Goal: Information Seeking & Learning: Find specific fact

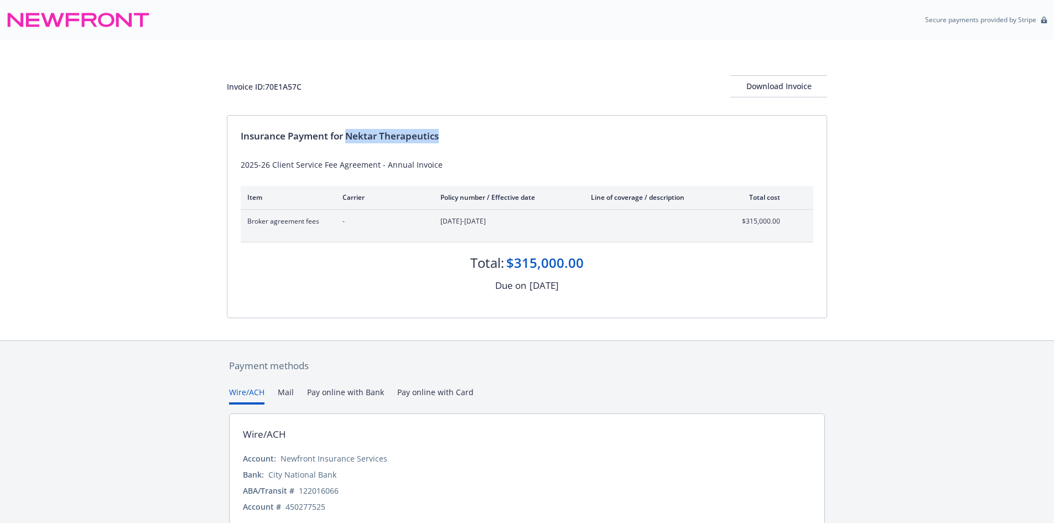
drag, startPoint x: 370, startPoint y: 128, endPoint x: 357, endPoint y: 131, distance: 12.5
click at [370, 128] on div "Insurance Payment for Nektar Therapeutics 2025-26 Client Service Fee Agreement …" at bounding box center [526, 217] width 599 height 202
drag, startPoint x: 349, startPoint y: 133, endPoint x: 440, endPoint y: 136, distance: 90.8
click at [440, 136] on div "Insurance Payment for Nektar Therapeutics" at bounding box center [527, 136] width 573 height 14
copy div "Nektar Therapeutics"
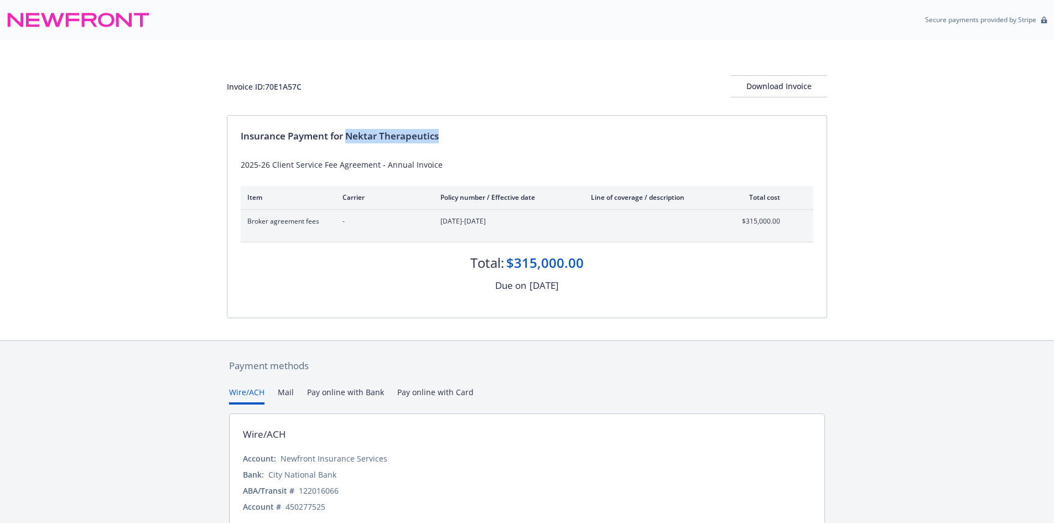
drag, startPoint x: 266, startPoint y: 90, endPoint x: 273, endPoint y: 87, distance: 8.1
click at [268, 89] on div "Invoice ID: 70E1A57C" at bounding box center [264, 87] width 75 height 12
click at [273, 87] on div "Invoice ID: 70E1A57C" at bounding box center [264, 87] width 75 height 12
copy div "70E1A57C"
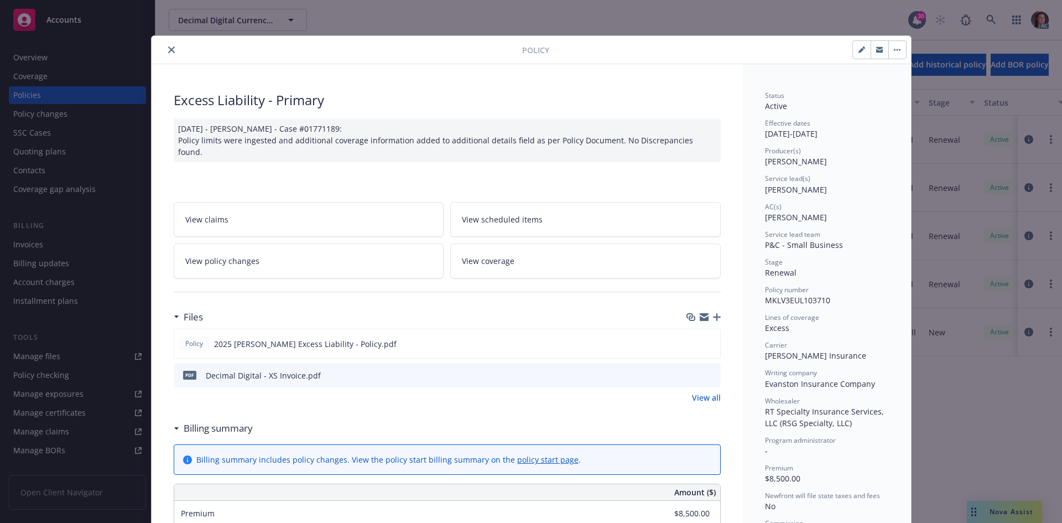
click at [160, 54] on div at bounding box center [339, 49] width 366 height 13
click at [170, 51] on icon "close" at bounding box center [171, 49] width 7 height 7
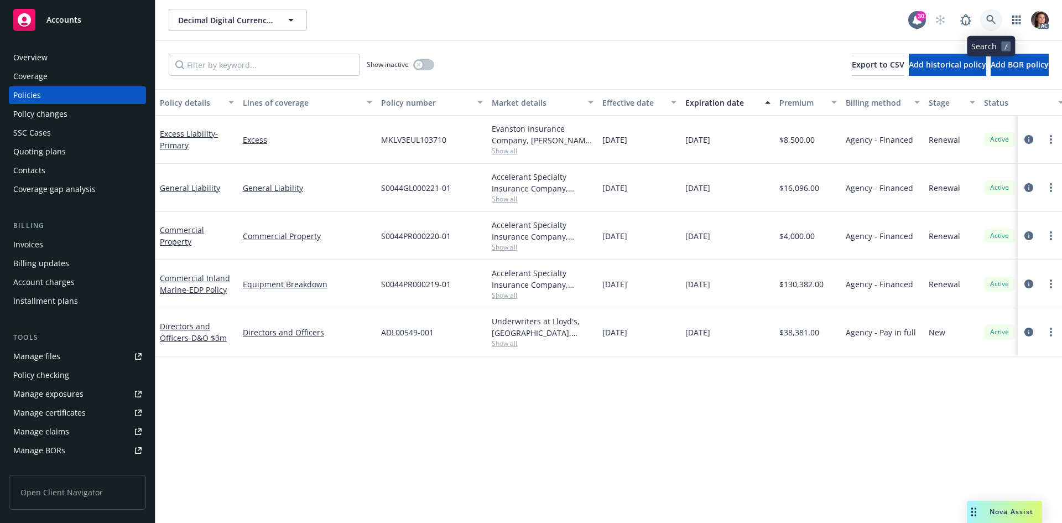
click at [991, 20] on icon at bounding box center [992, 20] width 10 height 10
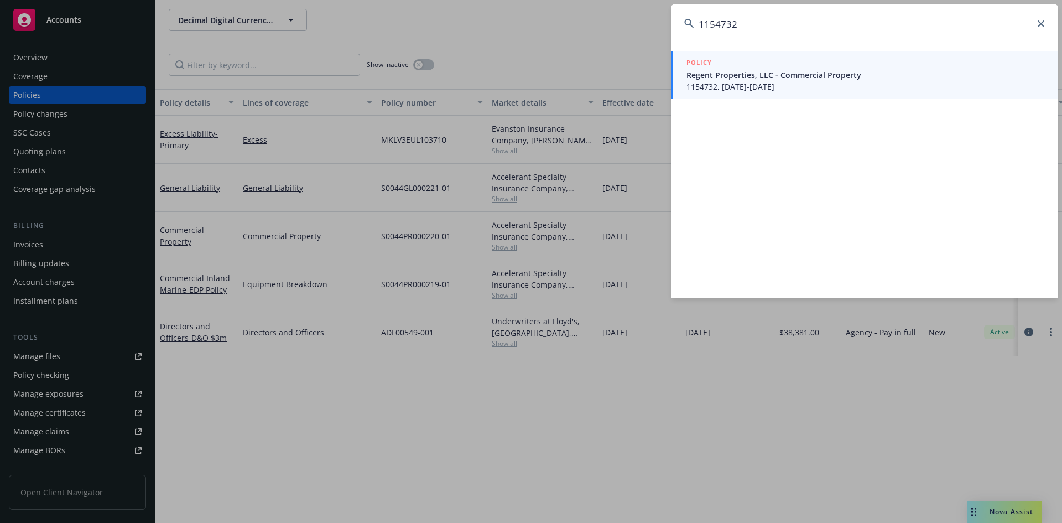
type input "1154732"
click at [725, 77] on span "Regent Properties, LLC - Commercial Property" at bounding box center [866, 75] width 359 height 12
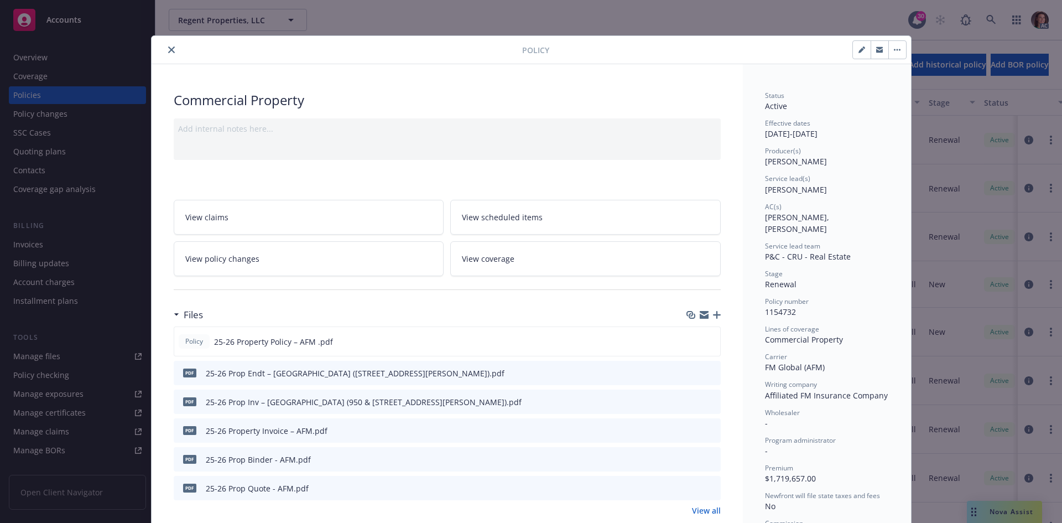
click at [708, 427] on icon "preview file" at bounding box center [710, 430] width 10 height 8
click at [169, 48] on icon "close" at bounding box center [171, 49] width 7 height 7
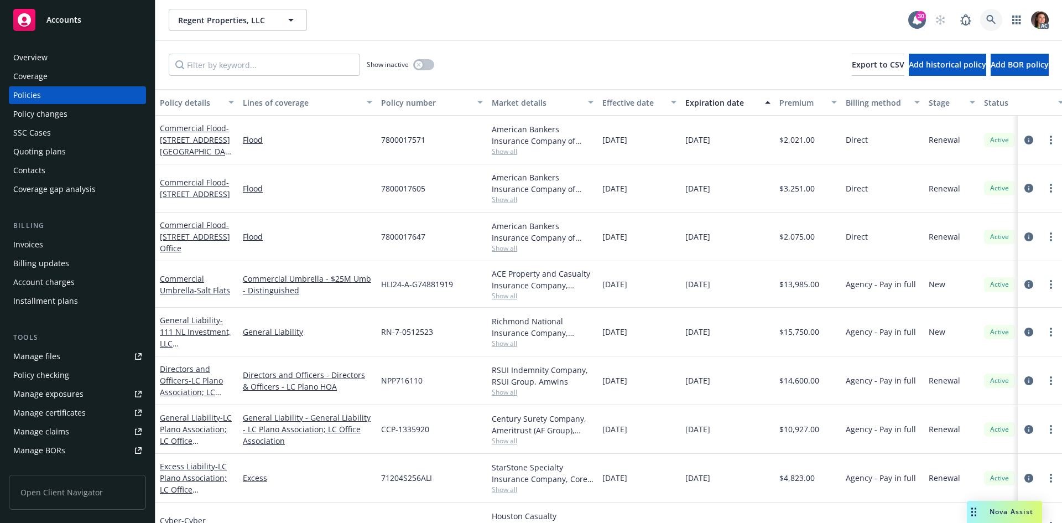
click at [1002, 18] on link at bounding box center [991, 20] width 22 height 22
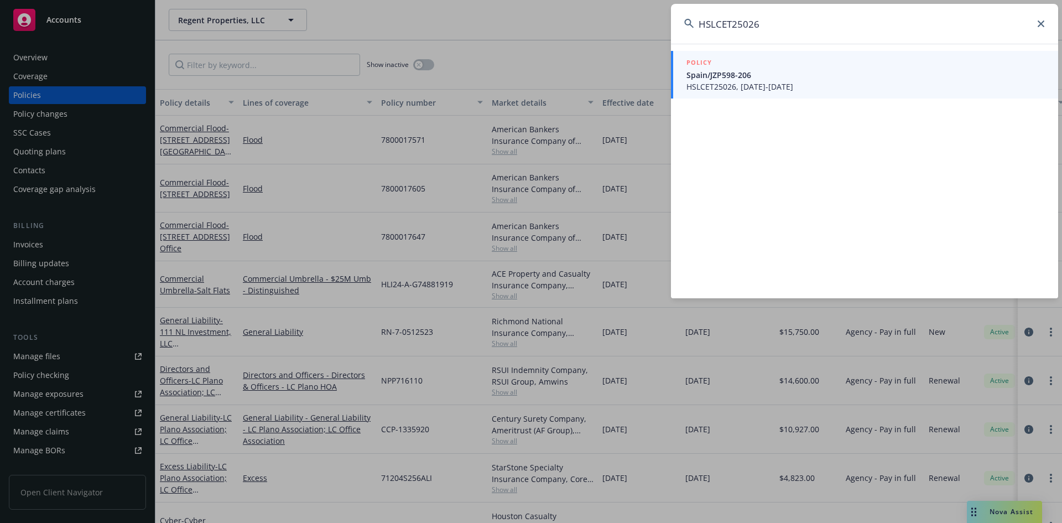
type input "HSLCET25026"
click at [746, 72] on span "Spain/JZP598-206" at bounding box center [866, 75] width 359 height 12
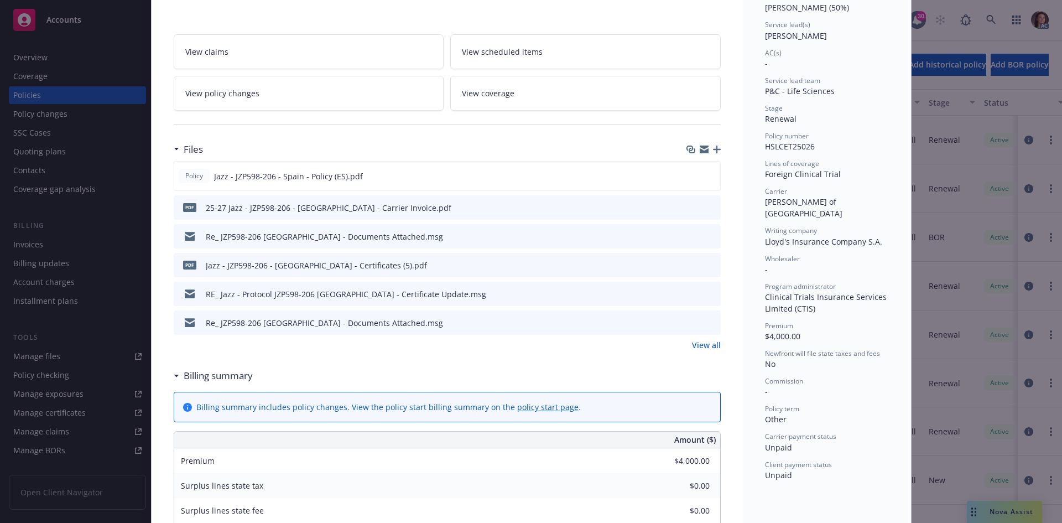
scroll to position [166, 0]
click at [705, 209] on icon "preview file" at bounding box center [710, 207] width 10 height 8
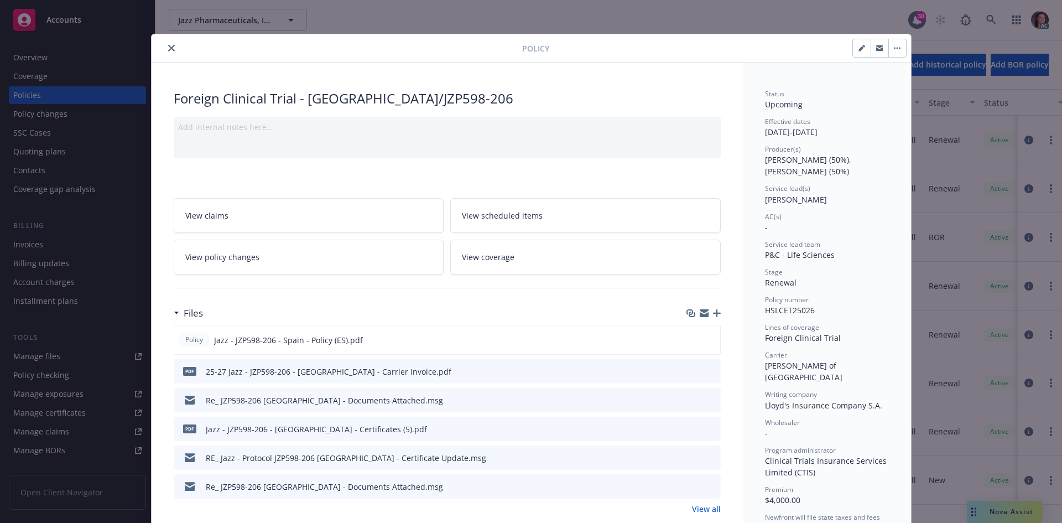
scroll to position [0, 0]
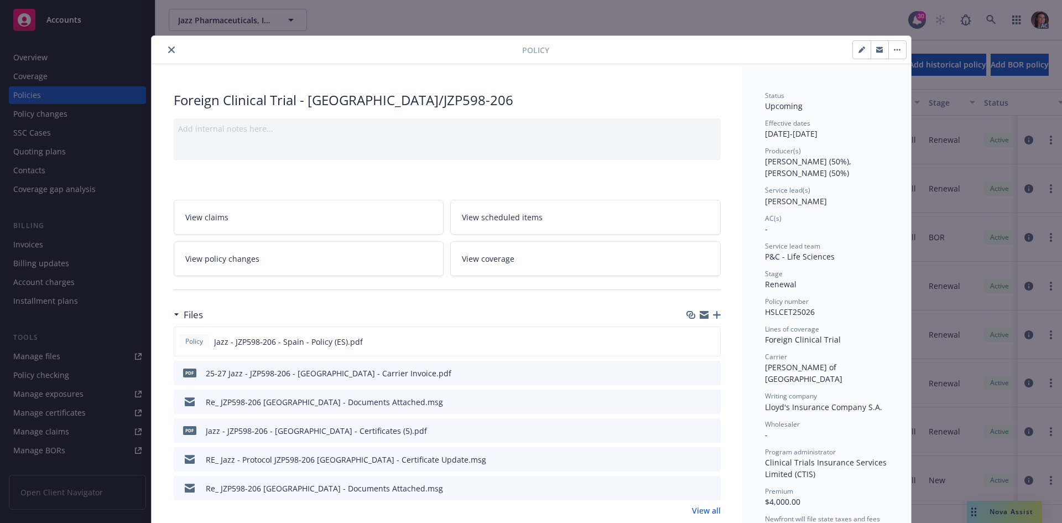
click at [168, 46] on icon "close" at bounding box center [171, 49] width 7 height 7
click at [998, 20] on div "Policy Foreign Clinical Trial - Spain/JZP598-206 Add internal notes here... Vie…" at bounding box center [531, 261] width 1062 height 523
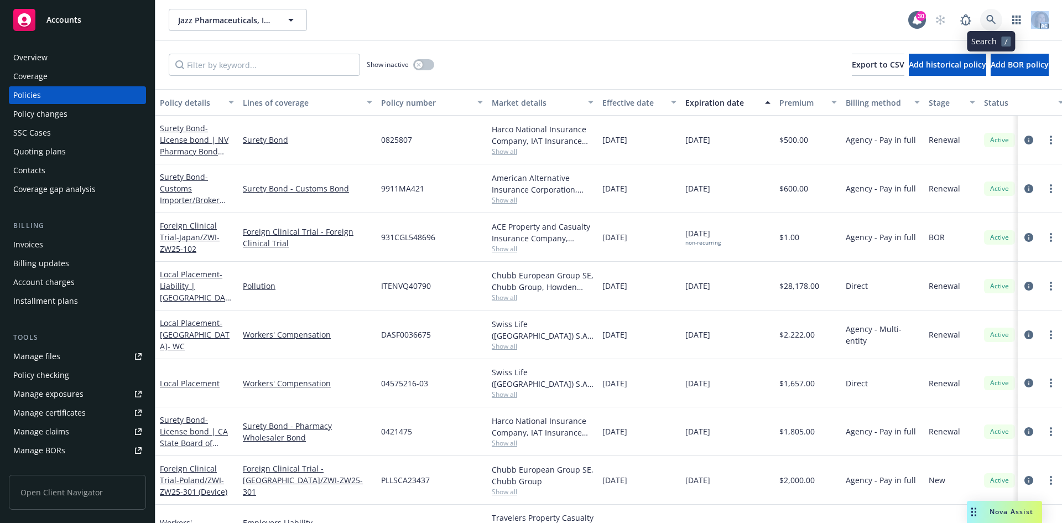
click at [995, 20] on icon at bounding box center [992, 20] width 10 height 10
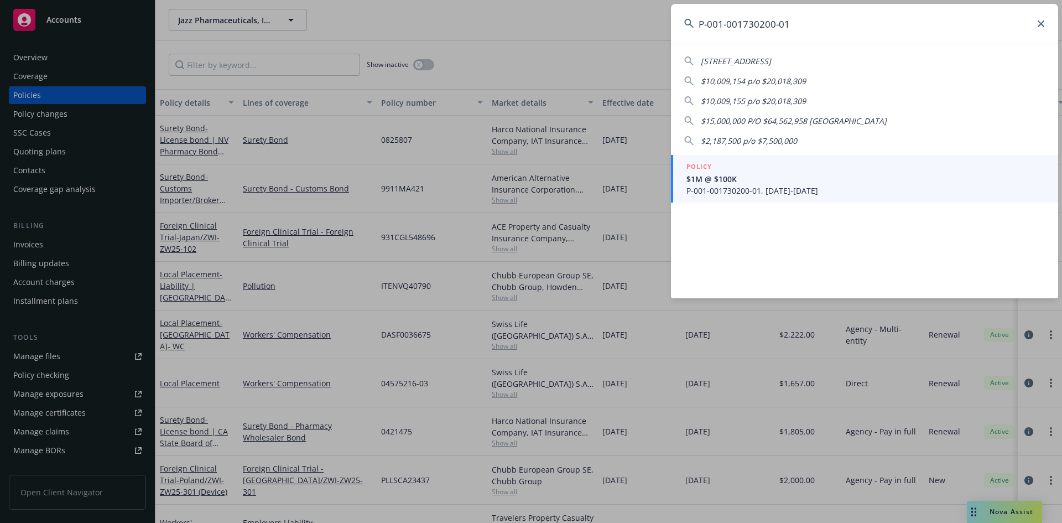
type input "P-001-001730200-01"
click at [740, 167] on div "POLICY" at bounding box center [866, 167] width 359 height 12
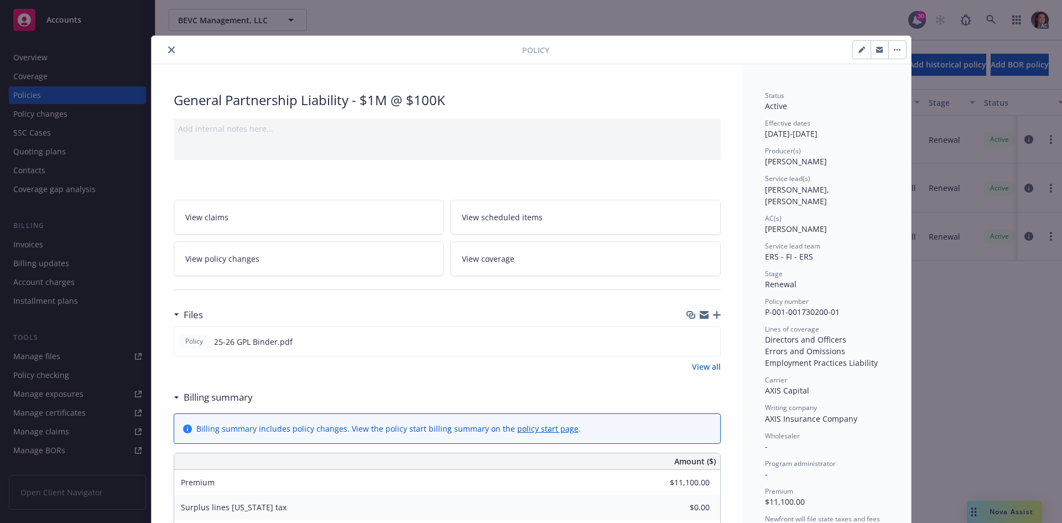
click at [168, 51] on icon "close" at bounding box center [171, 49] width 7 height 7
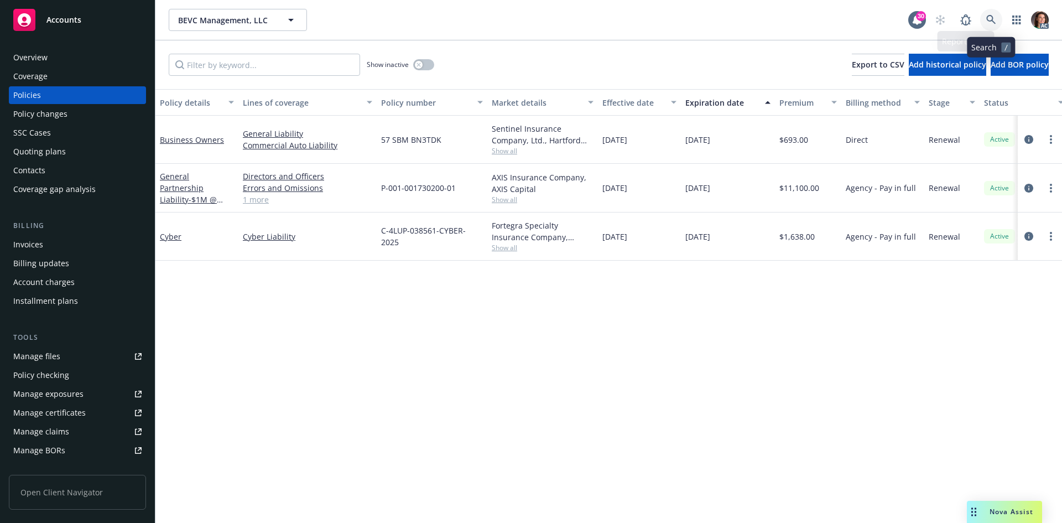
click at [987, 20] on icon at bounding box center [992, 20] width 10 height 10
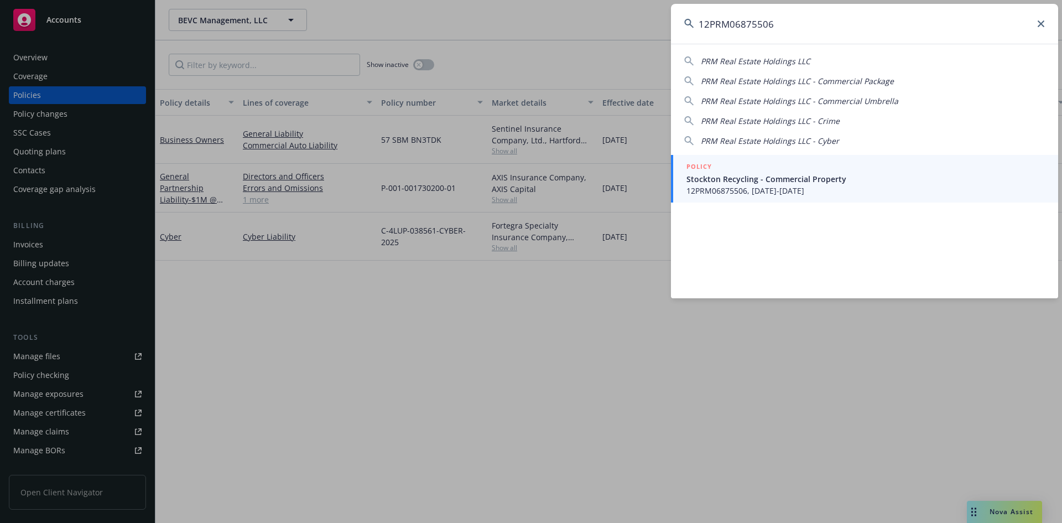
type input "12PRM06875506"
click at [774, 170] on div "POLICY" at bounding box center [866, 167] width 359 height 12
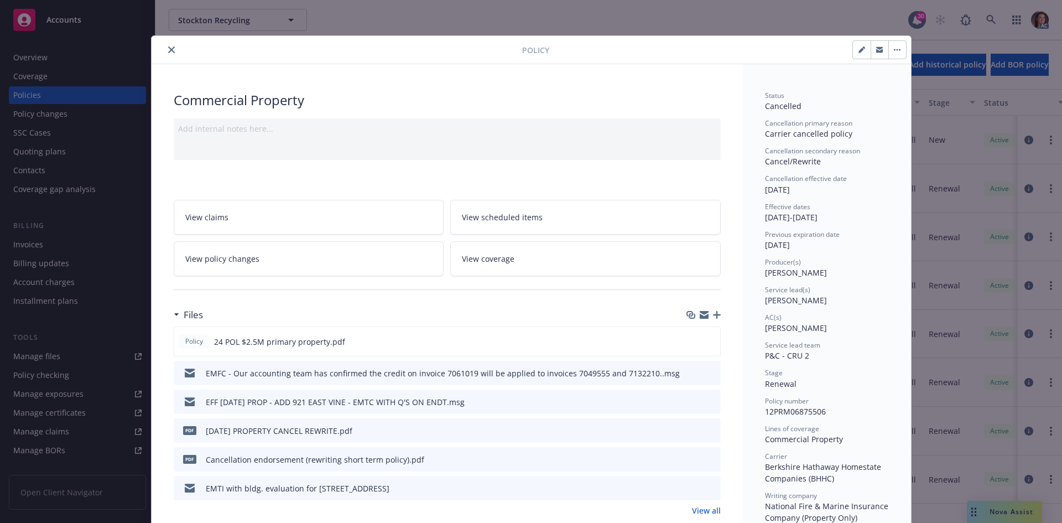
scroll to position [55, 0]
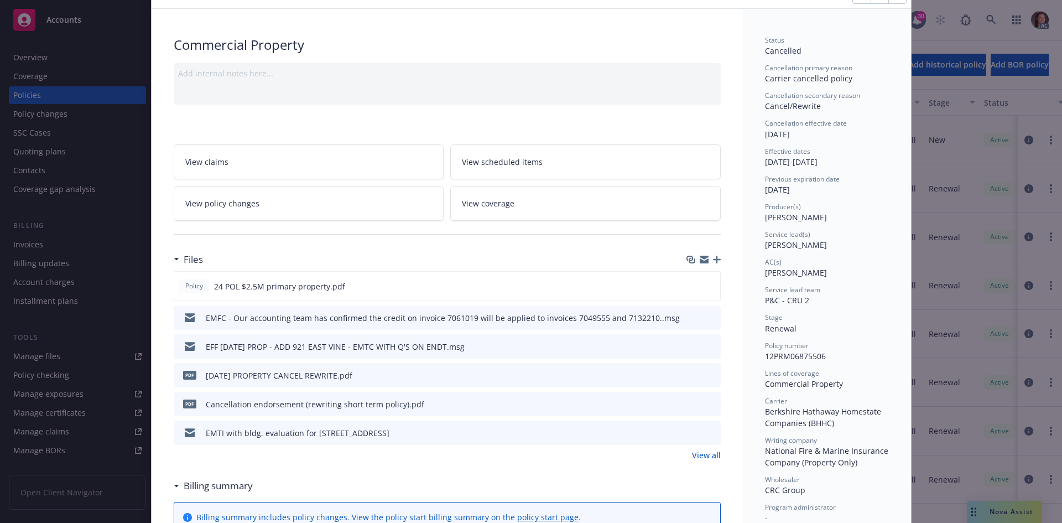
click at [707, 453] on link "View all" at bounding box center [706, 455] width 29 height 12
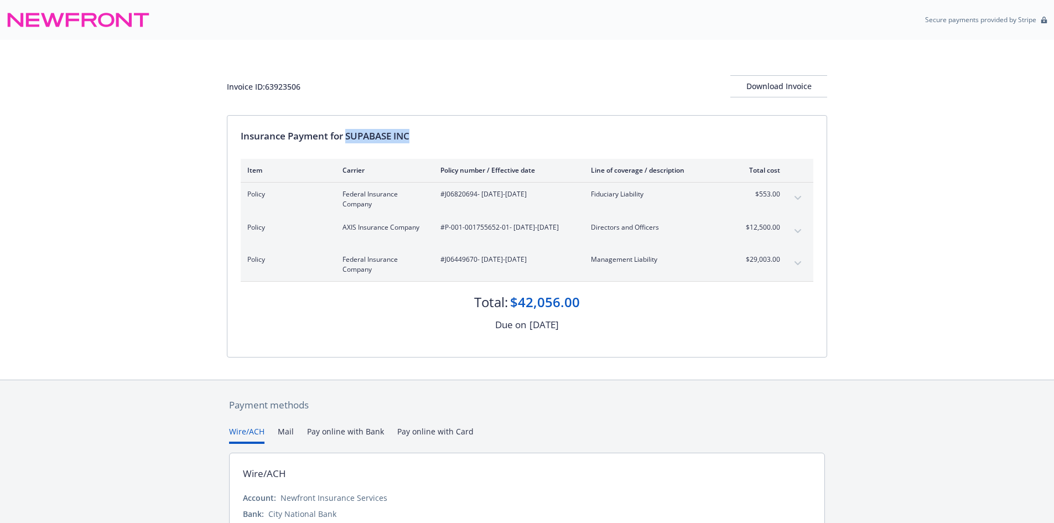
drag, startPoint x: 346, startPoint y: 135, endPoint x: 469, endPoint y: 137, distance: 122.9
click at [469, 137] on div "Insurance Payment for SUPABASE INC" at bounding box center [527, 136] width 573 height 14
copy div "SUPABASE INC"
click at [278, 88] on div "Invoice ID: 63923506" at bounding box center [264, 87] width 74 height 12
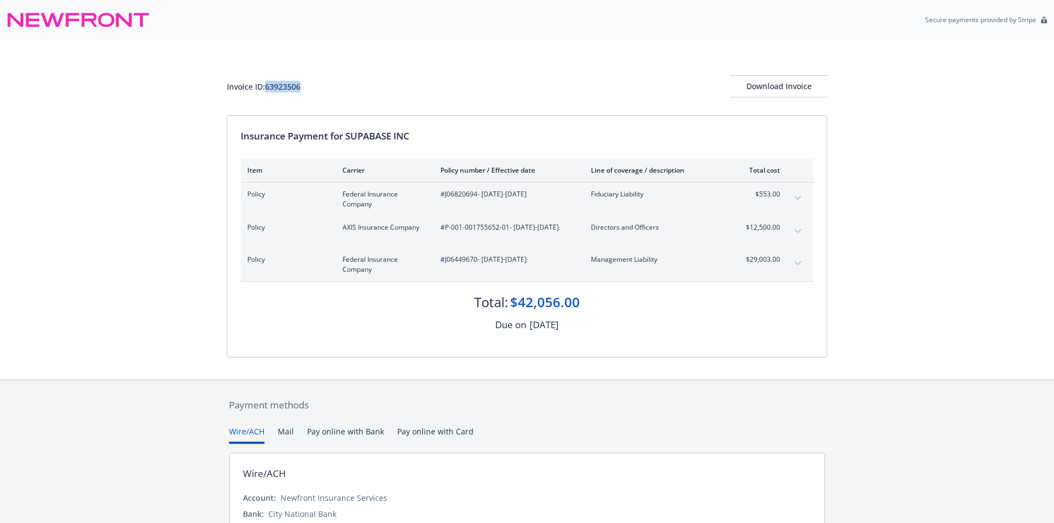
copy div "63923506"
click at [467, 197] on span "#J06820694 - 09/08/2025-09/08/2026" at bounding box center [506, 194] width 133 height 10
copy span "J06820694"
drag, startPoint x: 508, startPoint y: 230, endPoint x: 444, endPoint y: 230, distance: 63.6
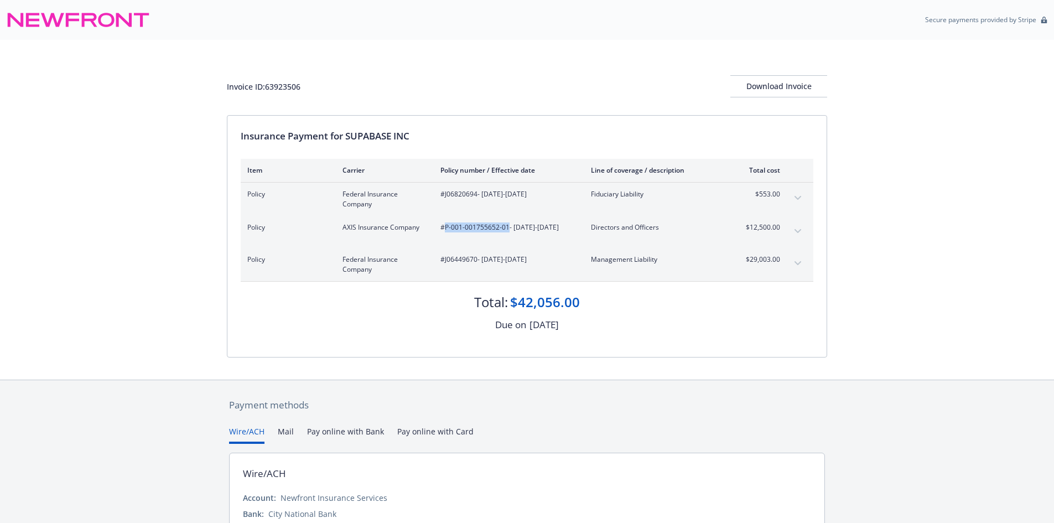
click at [444, 230] on span "#P-001-001755652-01 - 09/08/2025-09/08/2026" at bounding box center [506, 227] width 133 height 10
copy span "P-001-001755652-01"
click at [455, 255] on div "Policy Federal Insurance Company #J06449670 - 09/08/2025-09/08/2026 Management …" at bounding box center [527, 264] width 573 height 33
copy span "J06449670"
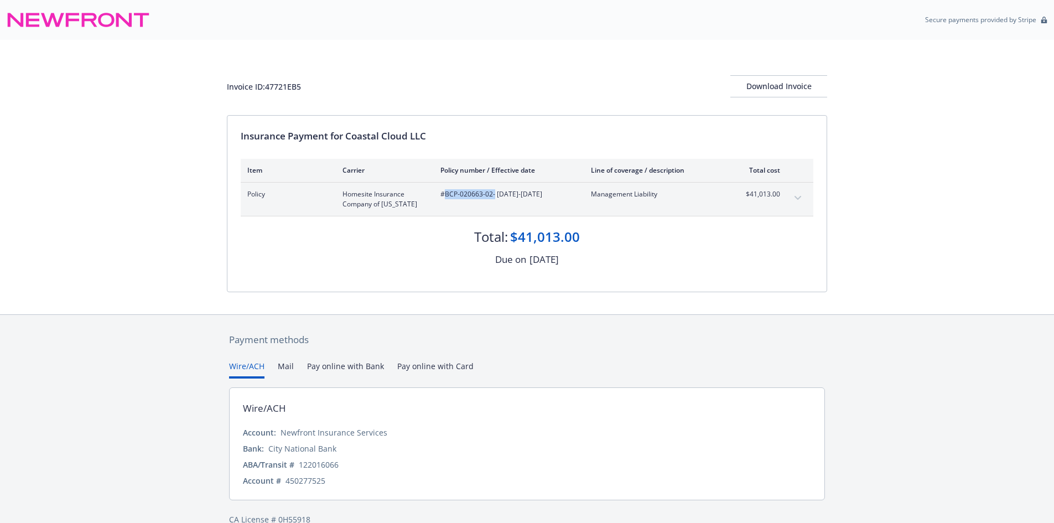
drag, startPoint x: 494, startPoint y: 195, endPoint x: 446, endPoint y: 193, distance: 48.2
click at [446, 193] on span "#BCP-020663-02 - [DATE]-[DATE]" at bounding box center [506, 194] width 133 height 10
copy span "BCP-020663-02"
drag, startPoint x: 346, startPoint y: 134, endPoint x: 461, endPoint y: 141, distance: 115.3
click at [461, 141] on div "Insurance Payment for Coastal Cloud LLC" at bounding box center [527, 136] width 573 height 14
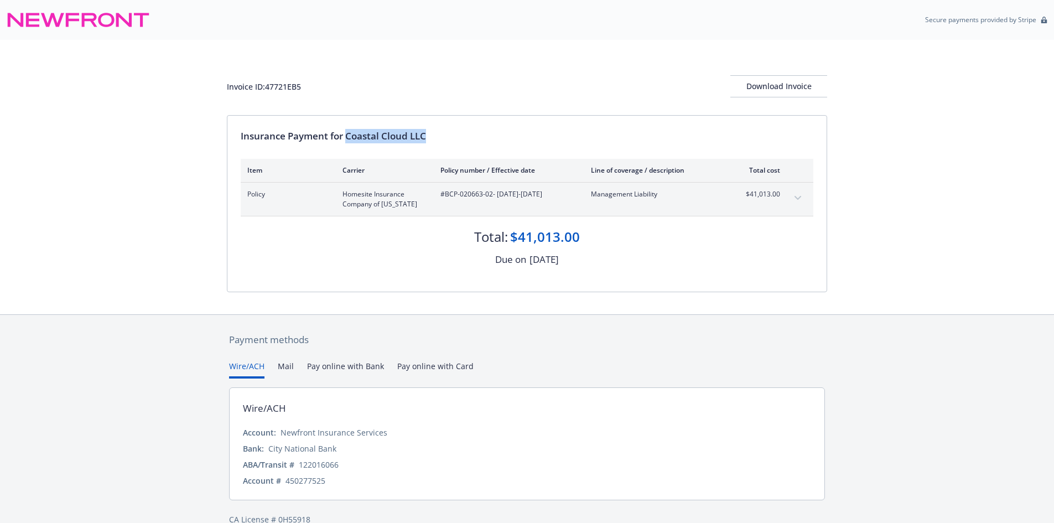
copy div "Coastal Cloud LLC"
click at [275, 86] on div "Invoice ID: 47721EB5" at bounding box center [264, 87] width 74 height 12
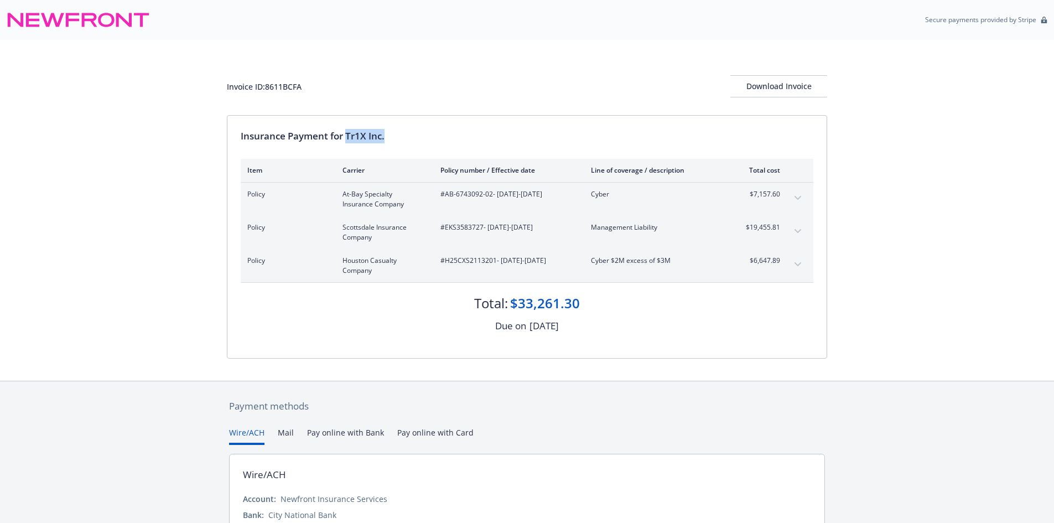
drag, startPoint x: 347, startPoint y: 136, endPoint x: 428, endPoint y: 139, distance: 80.3
click at [428, 139] on div "Insurance Payment for Tr1X Inc." at bounding box center [527, 136] width 573 height 14
copy div "Tr1X Inc."
click at [281, 84] on div "Invoice ID: 8611BCFA" at bounding box center [264, 87] width 75 height 12
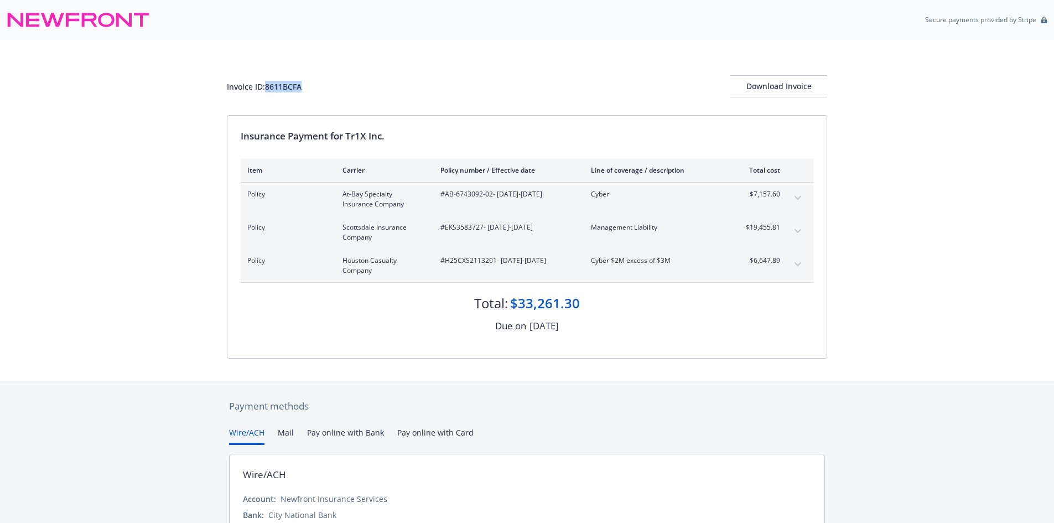
copy div "8611BCFA"
drag, startPoint x: 491, startPoint y: 194, endPoint x: 445, endPoint y: 194, distance: 45.4
click at [445, 194] on span "#AB-6743092-02 - 08/09/2025-08/09/2026" at bounding box center [506, 194] width 133 height 10
copy span "AB-6743092-02"
click at [439, 219] on div "Policy Scottsdale Insurance Company #EKS3583727 - 08/09/2025-08/09/2026 Managem…" at bounding box center [527, 232] width 573 height 33
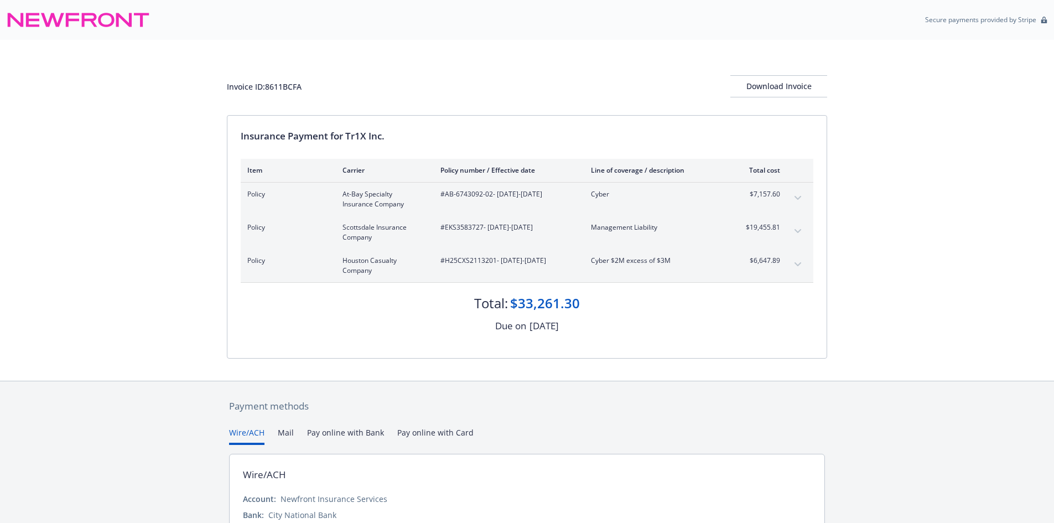
click at [451, 224] on span "#EKS3583727 - 08/09/2025-08/09/2026" at bounding box center [506, 227] width 133 height 10
copy span "EKS3583727"
click at [488, 258] on span "#H25CXS2113201 - 08/09/2025-08/09/2026" at bounding box center [506, 261] width 133 height 10
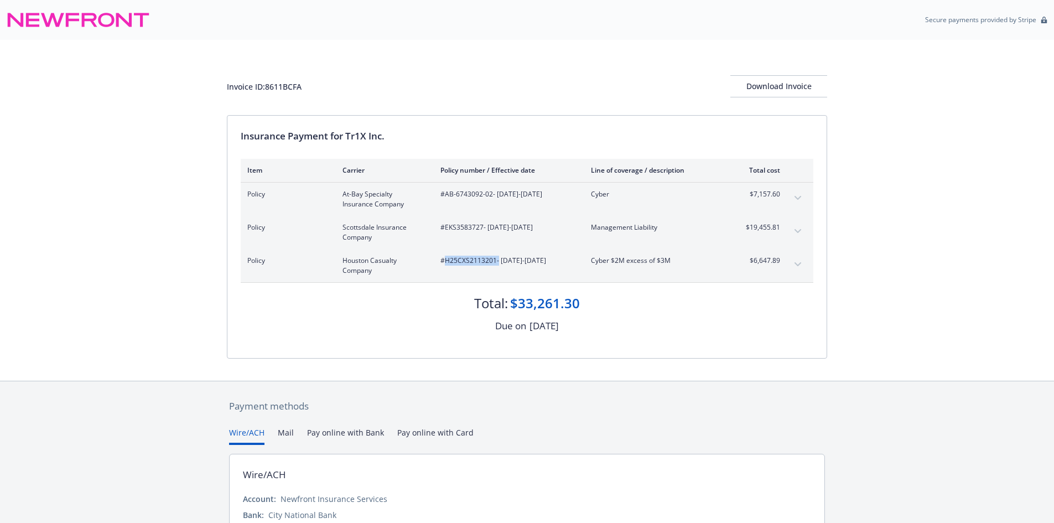
copy span "H25CXS2113201"
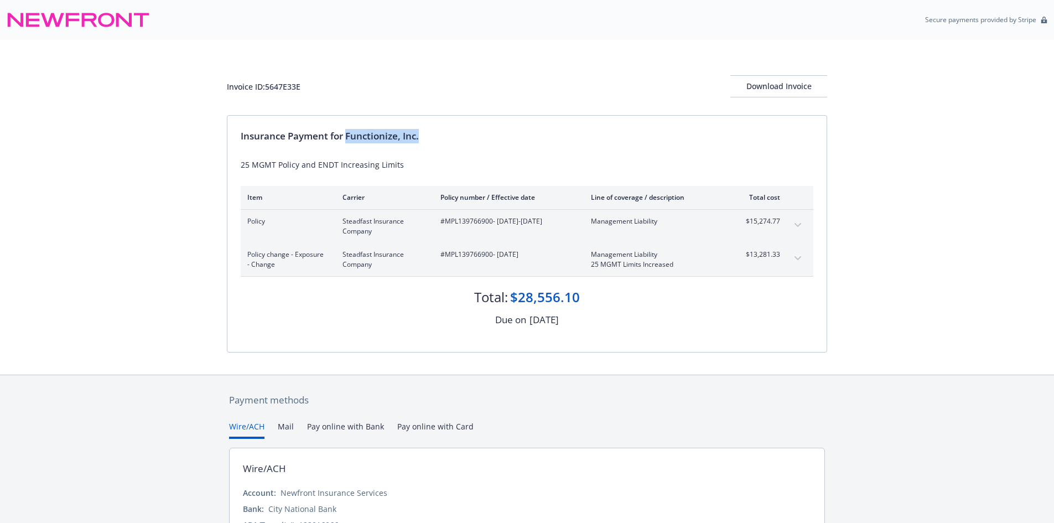
drag, startPoint x: 346, startPoint y: 136, endPoint x: 495, endPoint y: 147, distance: 149.3
click at [512, 143] on div "Insurance Payment for Functionize, Inc." at bounding box center [527, 136] width 573 height 14
copy div "Functionize, Inc."
click at [289, 87] on div "Invoice ID: 5647E33E" at bounding box center [264, 87] width 74 height 12
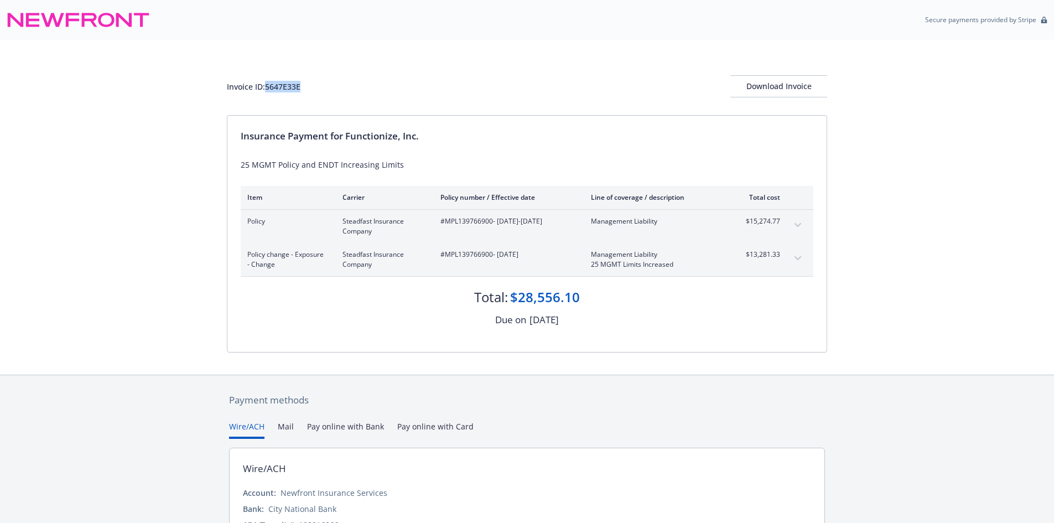
copy div "5647E33E"
click at [466, 211] on div "Policy Steadfast Insurance Company #MPL139766900 - 08/01/2025-11/01/2026 Manage…" at bounding box center [527, 226] width 573 height 33
copy span "MPL139766900"
click at [470, 243] on div "Policy change - Exposure - Change Steadfast Insurance Company #MPL139766900 - 0…" at bounding box center [527, 259] width 573 height 33
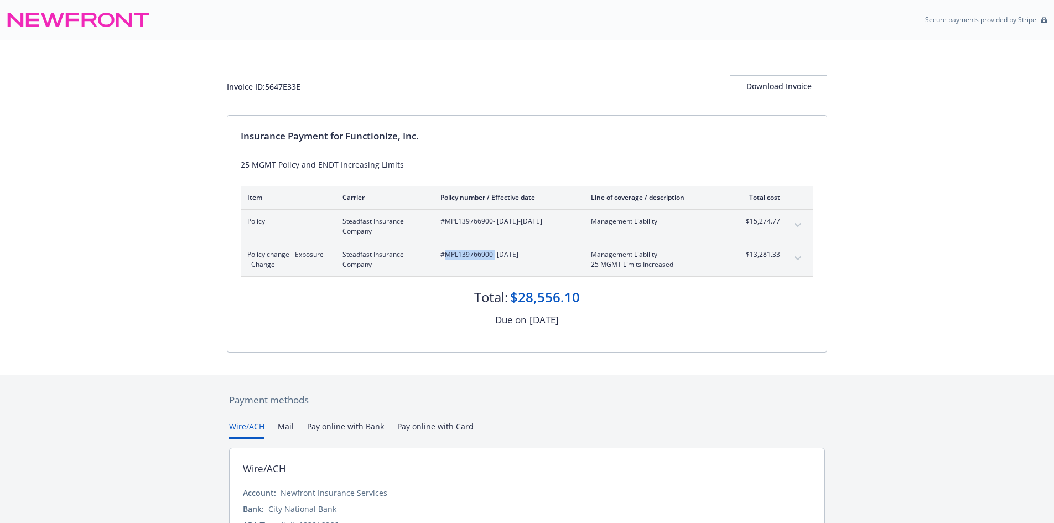
click at [470, 243] on div "Policy change - Exposure - Change Steadfast Insurance Company #MPL139766900 - 0…" at bounding box center [527, 259] width 573 height 33
copy span "MPL139766900"
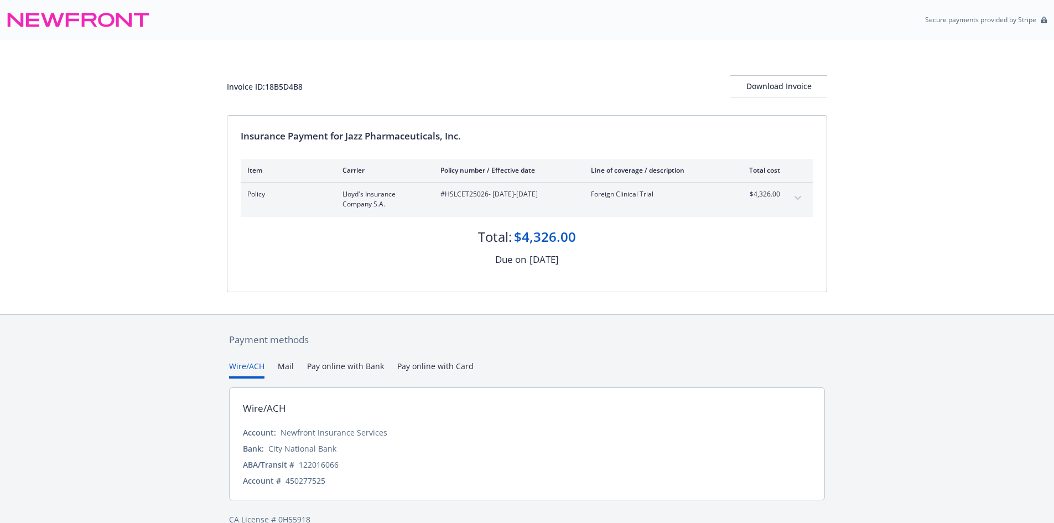
click at [475, 193] on span "#HSLCET25026 - [DATE]-[DATE]" at bounding box center [506, 194] width 133 height 10
copy span "HSLCET25026"
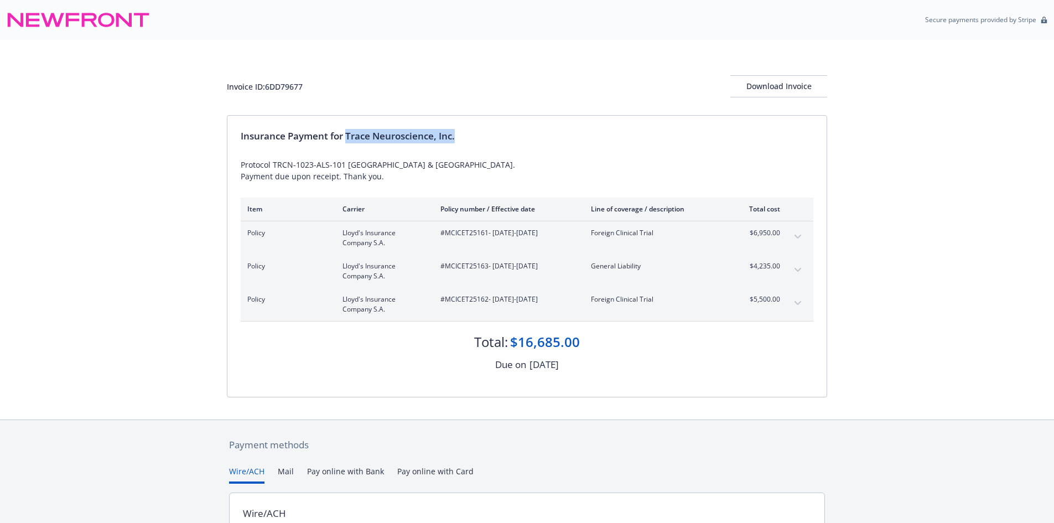
drag, startPoint x: 346, startPoint y: 138, endPoint x: 461, endPoint y: 137, distance: 115.1
click at [461, 137] on div "Insurance Payment for Trace Neuroscience, Inc." at bounding box center [527, 136] width 573 height 14
copy div "Trace Neuroscience, Inc."
click at [298, 83] on div "Invoice ID: 6DD79677" at bounding box center [265, 87] width 76 height 12
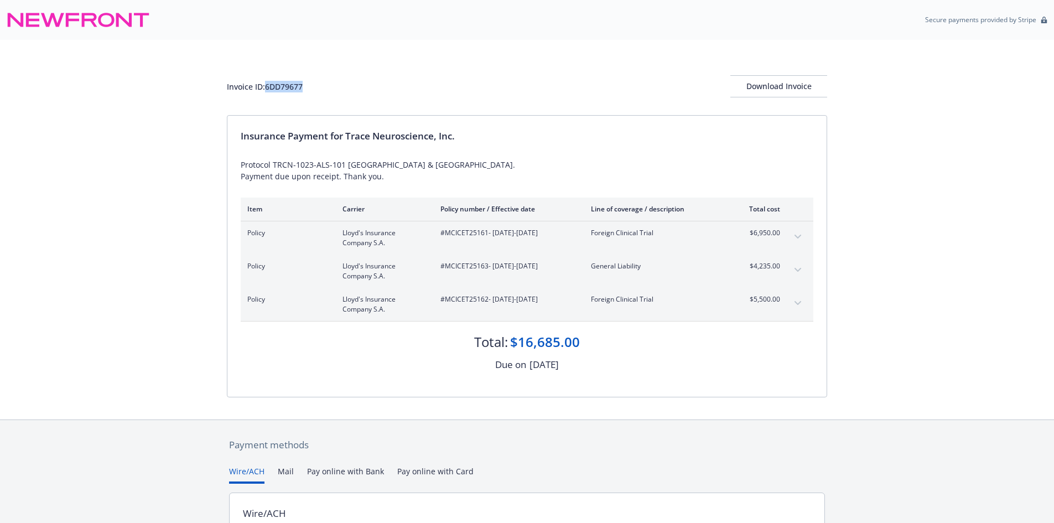
copy div "6DD79677"
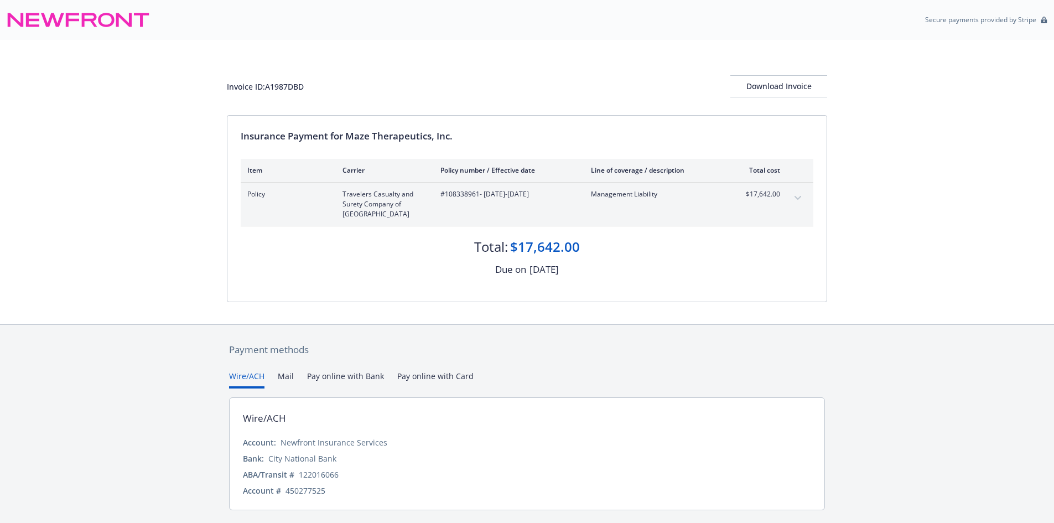
click at [288, 87] on div "Invoice ID: A1987DBD" at bounding box center [265, 87] width 77 height 12
copy div "A1987DBD"
click at [451, 189] on span "#108338961 - 09/01/2025-09/01/2026" at bounding box center [506, 194] width 133 height 10
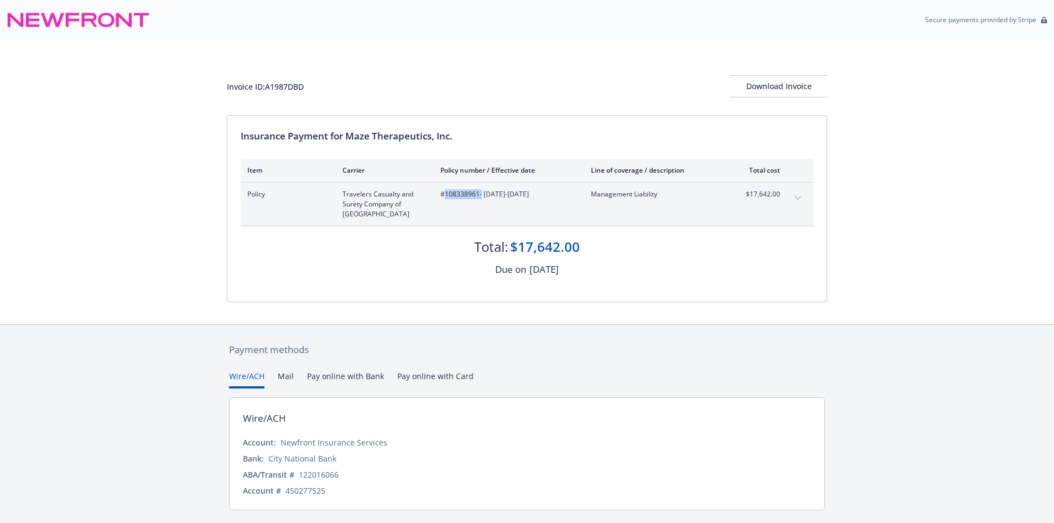
copy span "108338961"
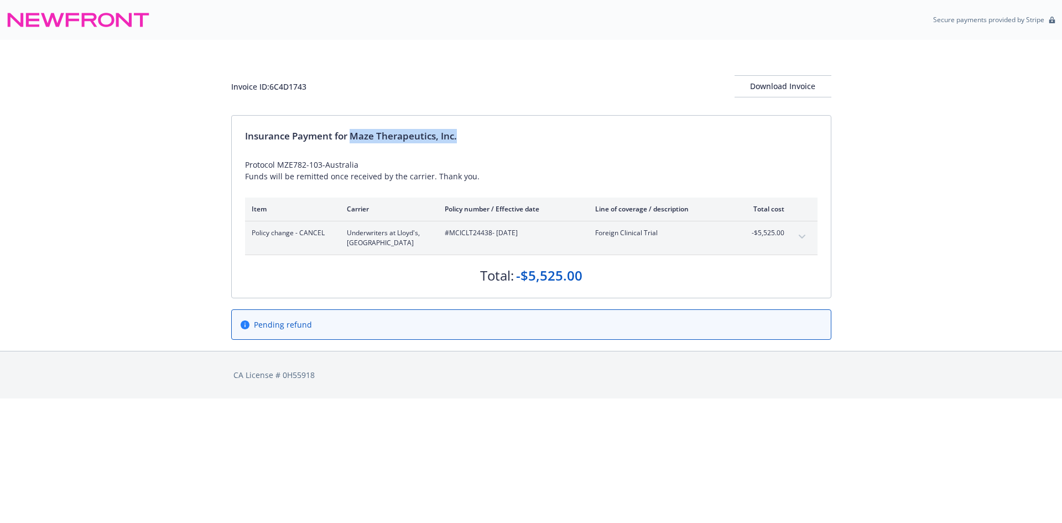
drag, startPoint x: 352, startPoint y: 134, endPoint x: 490, endPoint y: 138, distance: 138.4
click at [490, 138] on div "Insurance Payment for Maze Therapeutics, Inc." at bounding box center [531, 136] width 573 height 14
copy div "Maze Therapeutics, Inc."
click at [467, 245] on div "#MCICLT24438 - 04/15/2025" at bounding box center [511, 238] width 133 height 20
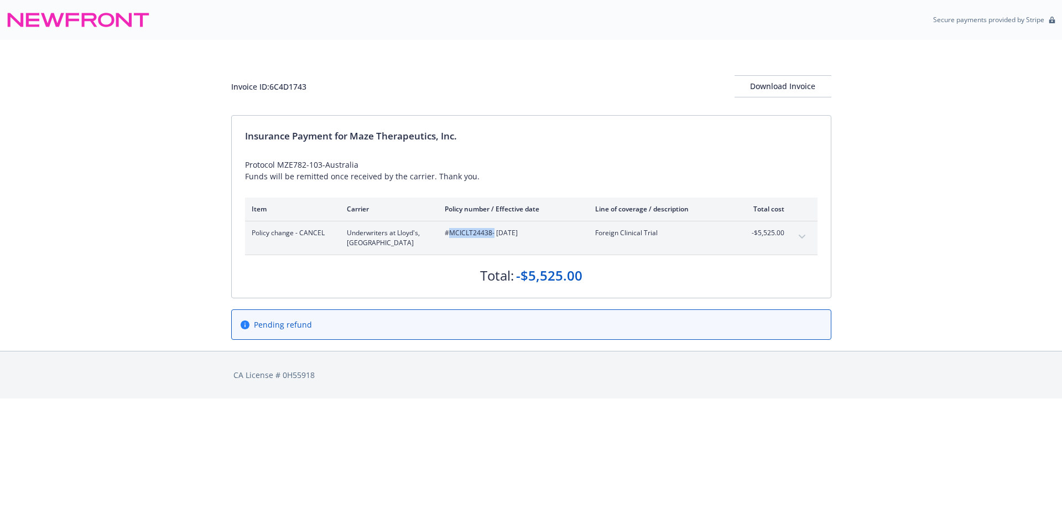
copy span "MCICLT24438"
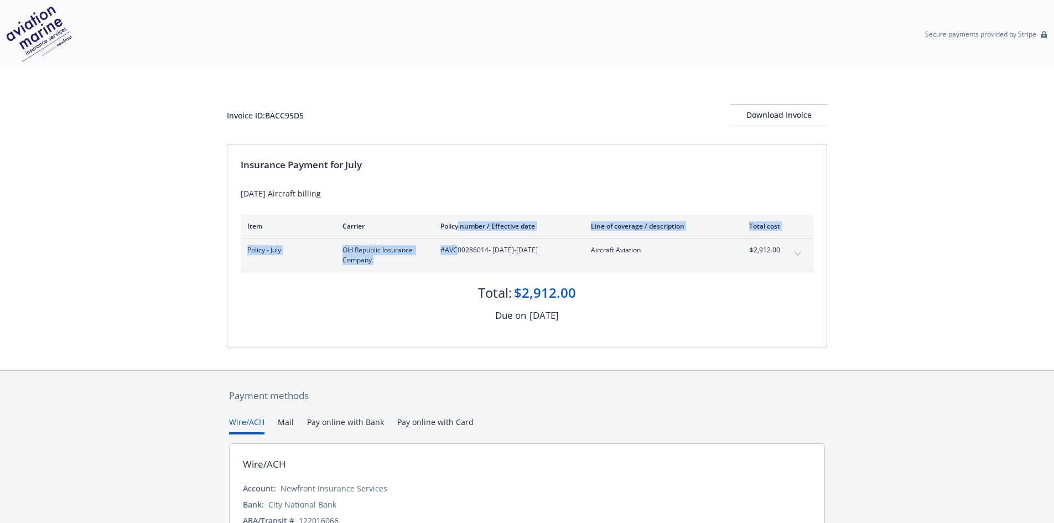
click at [459, 238] on div "Item Carrier Policy number / Effective date Line of coverage / description Tota…" at bounding box center [527, 269] width 573 height 108
click at [460, 245] on span "#AVC00286014 - [DATE]-[DATE]" at bounding box center [506, 250] width 133 height 10
copy span "AVC00286014"
click at [464, 253] on span "#AVC00286014 - [DATE]-[DATE]" at bounding box center [506, 250] width 133 height 10
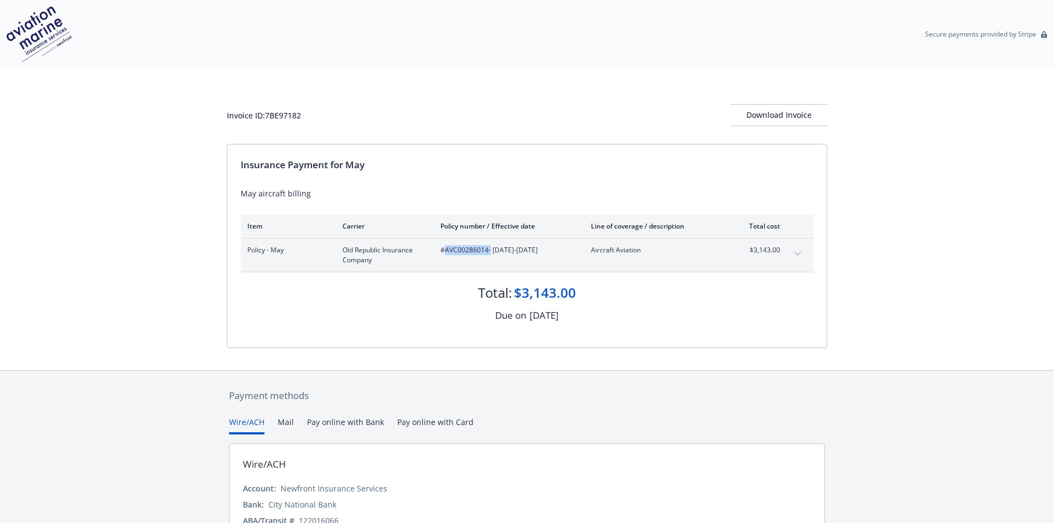
click at [464, 253] on span "#AVC00286014 - [DATE]-[DATE]" at bounding box center [506, 250] width 133 height 10
copy span "AVC00286014"
click at [465, 250] on span "#AVC00286014 - [DATE]-[DATE]" at bounding box center [506, 250] width 133 height 10
copy span "AVC00286014"
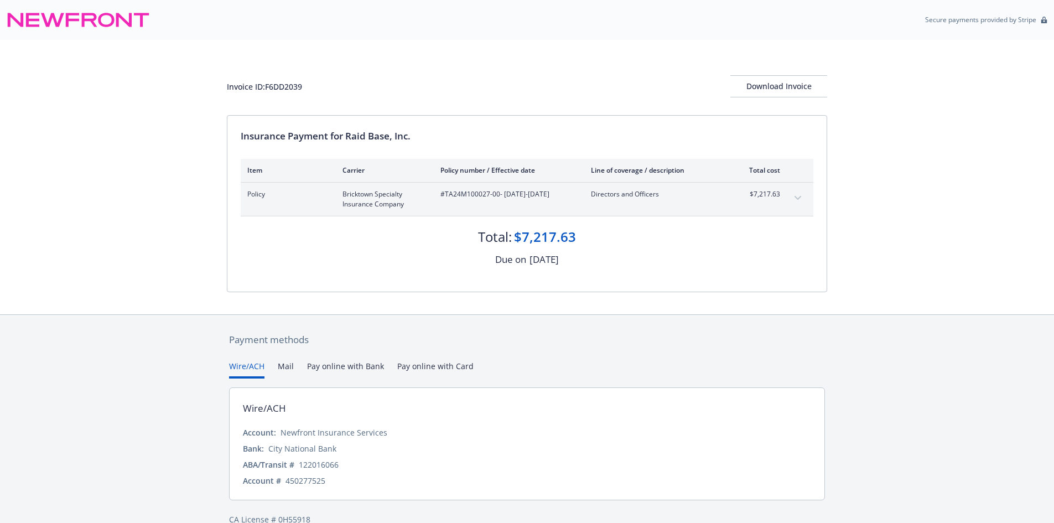
click at [479, 195] on span "#TA24M100027-00 - [DATE]-[DATE]" at bounding box center [506, 194] width 133 height 10
drag, startPoint x: 499, startPoint y: 193, endPoint x: 445, endPoint y: 192, distance: 53.7
click at [445, 192] on span "#TA24M100027-00 - 09/05/2025-09/05/2026" at bounding box center [506, 194] width 133 height 10
copy span "TA24M100027-00"
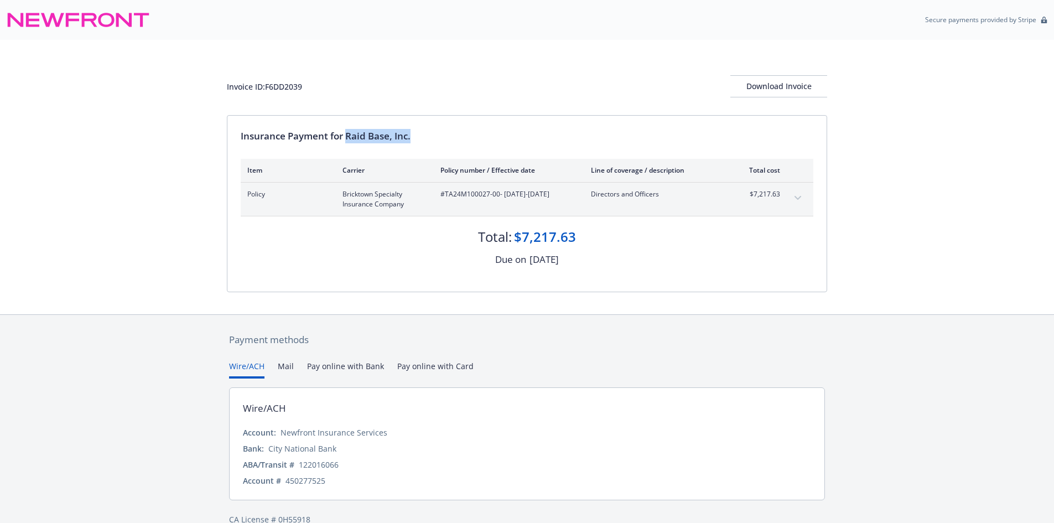
drag, startPoint x: 347, startPoint y: 137, endPoint x: 429, endPoint y: 137, distance: 81.9
click at [429, 137] on div "Insurance Payment for Raid Base, Inc." at bounding box center [527, 136] width 573 height 14
copy div "Raid Base, Inc."
drag, startPoint x: 476, startPoint y: 193, endPoint x: 446, endPoint y: 194, distance: 30.5
click at [446, 194] on span "#8260-3526 - 10/18/2025-10/18/2026" at bounding box center [506, 194] width 133 height 10
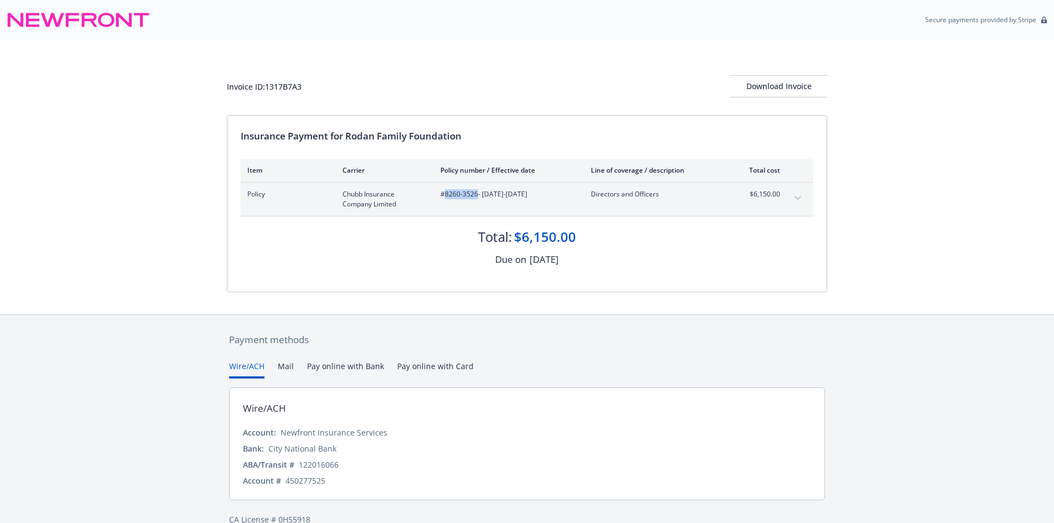
copy span "8260-3526"
drag, startPoint x: 347, startPoint y: 132, endPoint x: 496, endPoint y: 131, distance: 148.8
click at [496, 131] on div "Insurance Payment for Rodan Family Foundation" at bounding box center [527, 136] width 573 height 14
copy div "Rodan Family Foundation"
click at [294, 84] on div "Invoice ID: 1317B7A3" at bounding box center [264, 87] width 75 height 12
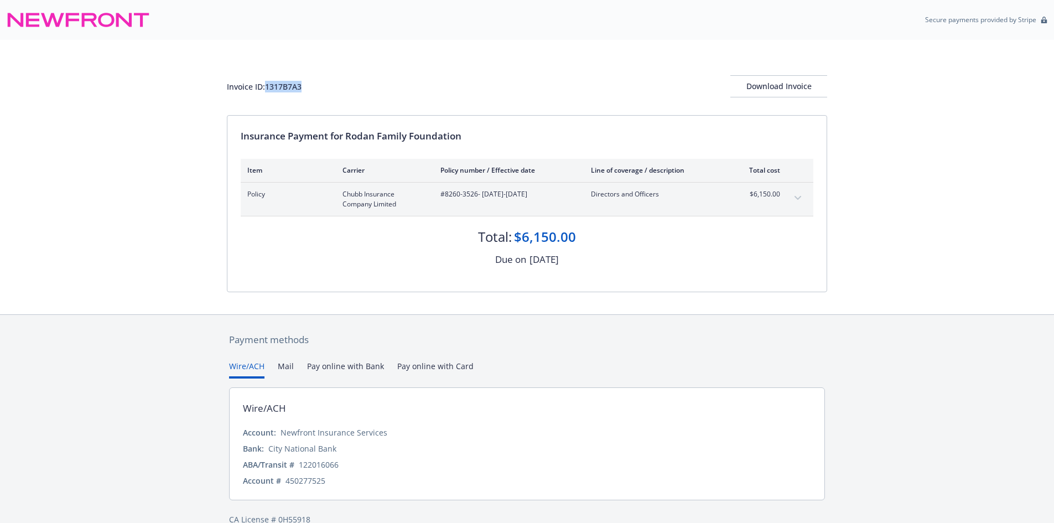
click at [294, 84] on div "Invoice ID: 1317B7A3" at bounding box center [264, 87] width 75 height 12
copy div "1317B7A3"
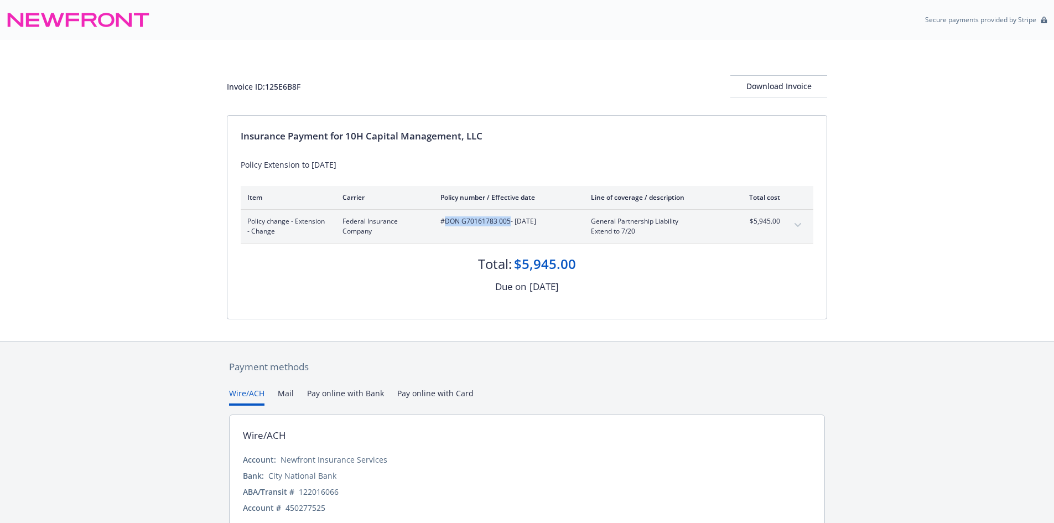
drag, startPoint x: 508, startPoint y: 221, endPoint x: 447, endPoint y: 221, distance: 62.0
click at [447, 221] on span "#DON G70161783 005 - [DATE]" at bounding box center [506, 221] width 133 height 10
copy span "DON G70161783 005"
drag, startPoint x: 347, startPoint y: 136, endPoint x: 501, endPoint y: 132, distance: 153.9
click at [501, 132] on div "Insurance Payment for 10H Capital Management, LLC" at bounding box center [527, 136] width 573 height 14
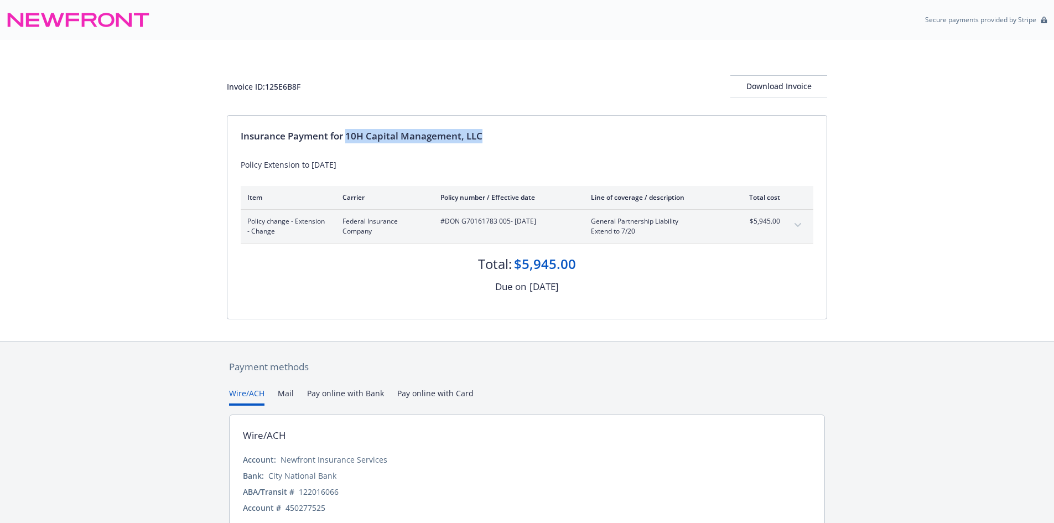
copy div "10H Capital Management, LLC"
click at [284, 84] on div "Invoice ID: 125E6B8F" at bounding box center [264, 87] width 74 height 12
copy div "125E6B8F"
drag, startPoint x: 510, startPoint y: 222, endPoint x: 445, endPoint y: 220, distance: 64.8
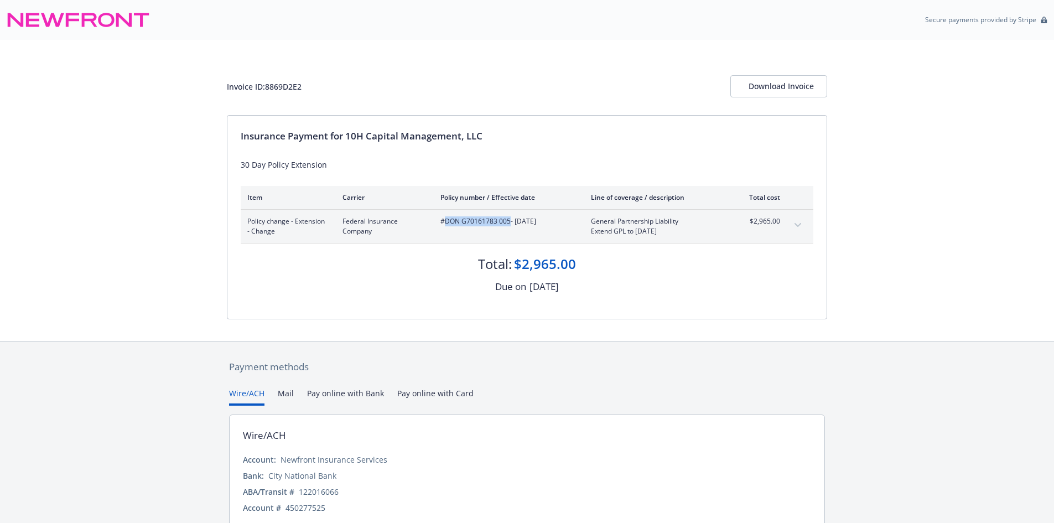
click at [445, 220] on span "#DON G70161783 005 - 04/21/2025" at bounding box center [506, 221] width 133 height 10
copy span "DON G70161783 005"
click at [468, 224] on span "#NPP2599733 - [DATE]-[DATE]" at bounding box center [506, 221] width 133 height 10
copy span "NPP2599733"
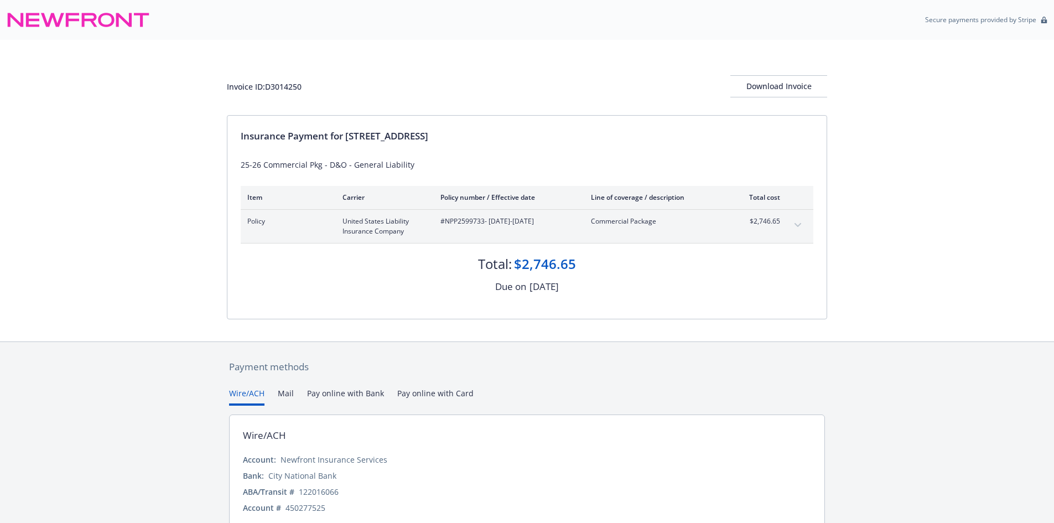
click at [349, 137] on div "Insurance Payment for [STREET_ADDRESS]" at bounding box center [527, 136] width 573 height 14
drag, startPoint x: 347, startPoint y: 137, endPoint x: 470, endPoint y: 138, distance: 122.8
click at [470, 138] on div "Insurance Payment for 2231 20th Street HOA" at bounding box center [527, 136] width 573 height 14
copy div "2231 20th Street HOA"
click at [281, 87] on div "Invoice ID: D3014250" at bounding box center [264, 87] width 75 height 12
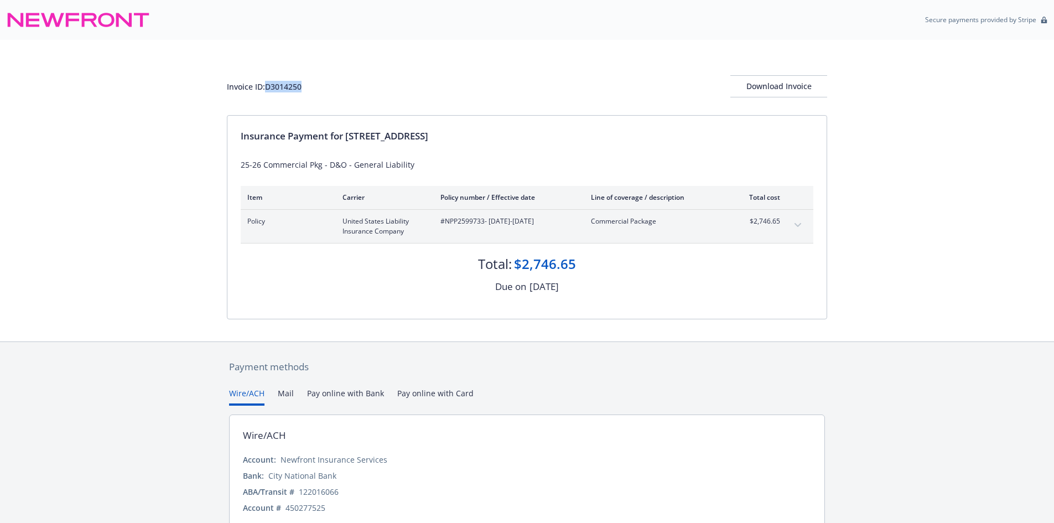
click at [281, 87] on div "Invoice ID: D3014250" at bounding box center [264, 87] width 75 height 12
copy div "D3014250"
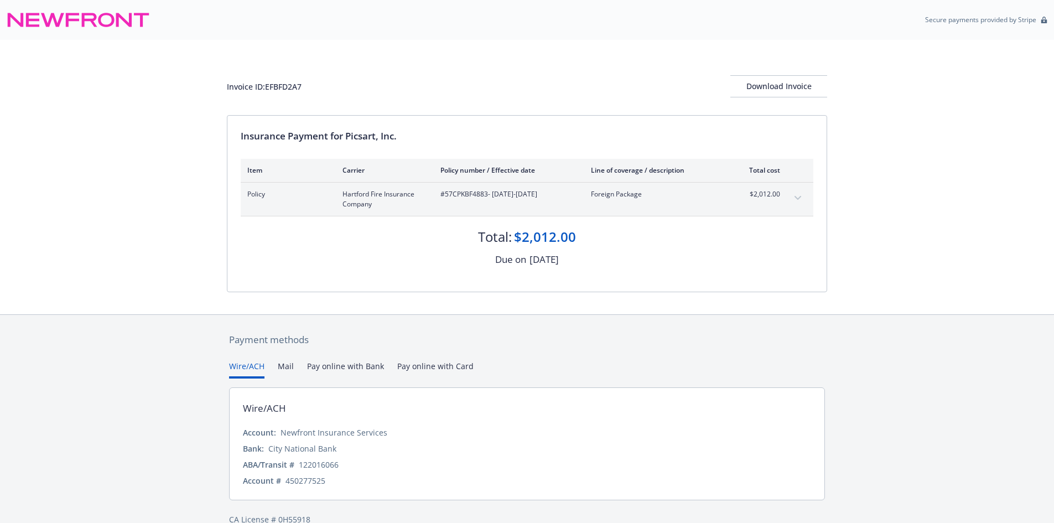
click at [481, 200] on div "#57CPKBF4883 - [DATE]-[DATE]" at bounding box center [506, 199] width 133 height 20
copy span "57CPKBF4883"
drag, startPoint x: 347, startPoint y: 131, endPoint x: 460, endPoint y: 136, distance: 112.4
click at [460, 136] on div "Insurance Payment for Picsart, Inc." at bounding box center [527, 136] width 573 height 14
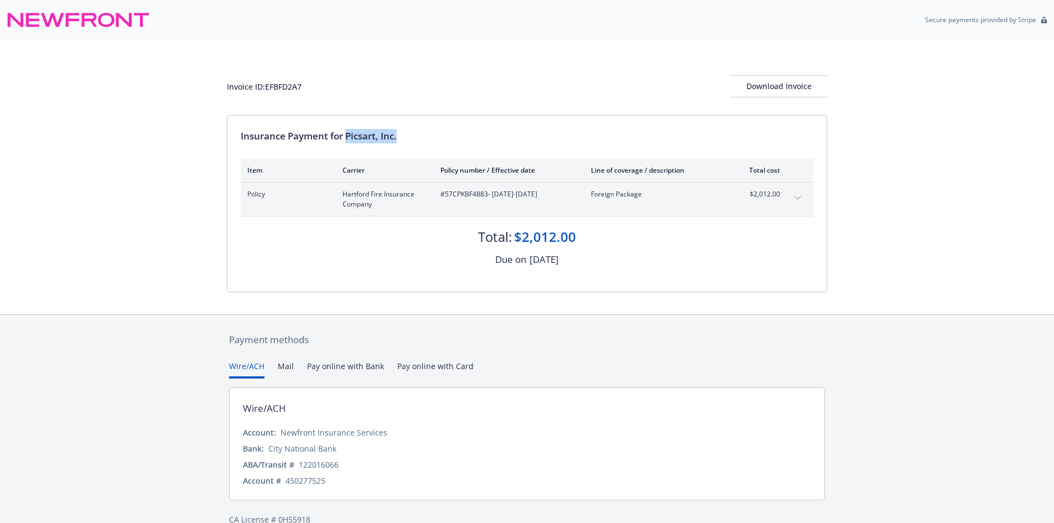
copy div "Picsart, Inc."
click at [283, 90] on div "Invoice ID: EFBFD2A7" at bounding box center [264, 87] width 75 height 12
copy div "EFBFD2A7"
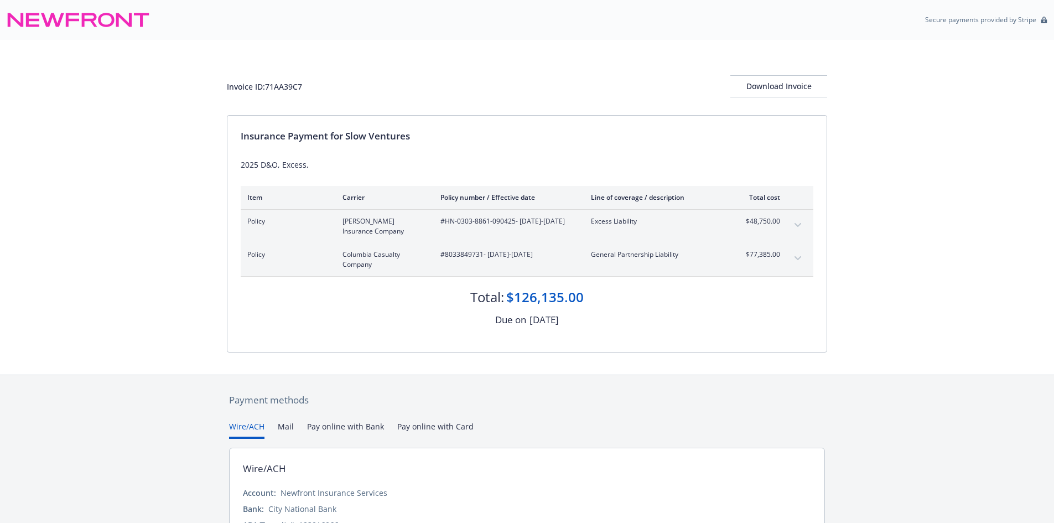
click at [345, 138] on div "Insurance Payment for Slow Ventures" at bounding box center [527, 136] width 573 height 14
drag, startPoint x: 346, startPoint y: 136, endPoint x: 453, endPoint y: 147, distance: 107.9
click at [453, 147] on div "Insurance Payment for Slow Ventures 2025 D&O, Excess, Item Carrier Policy numbe…" at bounding box center [526, 234] width 599 height 236
click at [383, 154] on div "Insurance Payment for Slow Ventures 2025 D&O, Excess, Item Carrier Policy numbe…" at bounding box center [526, 234] width 599 height 236
drag, startPoint x: 346, startPoint y: 133, endPoint x: 451, endPoint y: 142, distance: 105.5
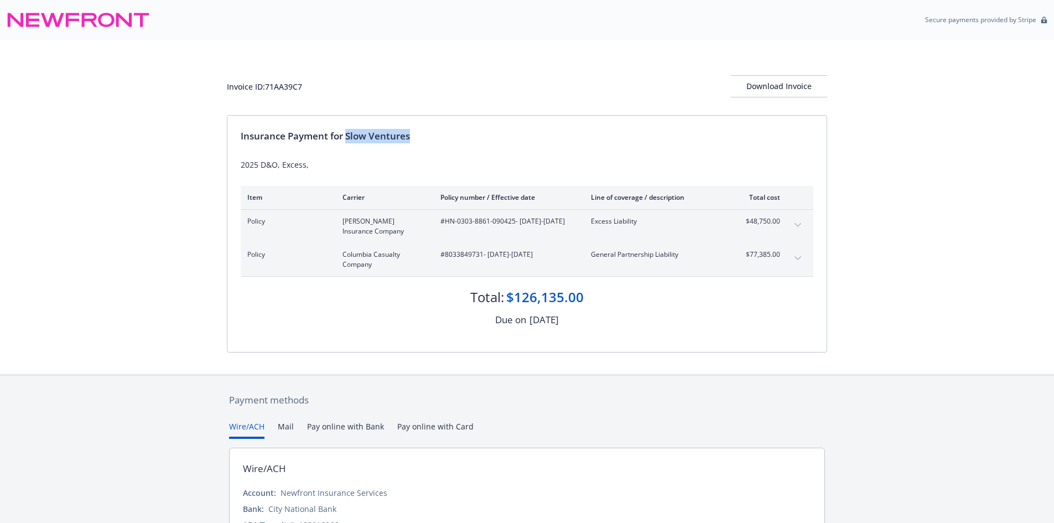
click at [451, 142] on div "Insurance Payment for Slow Ventures" at bounding box center [527, 136] width 573 height 14
copy div "Slow Ventures"
click at [292, 94] on div "Invoice ID: 71AA39C7 Download Invoice" at bounding box center [527, 86] width 600 height 22
copy div "71AA39C7"
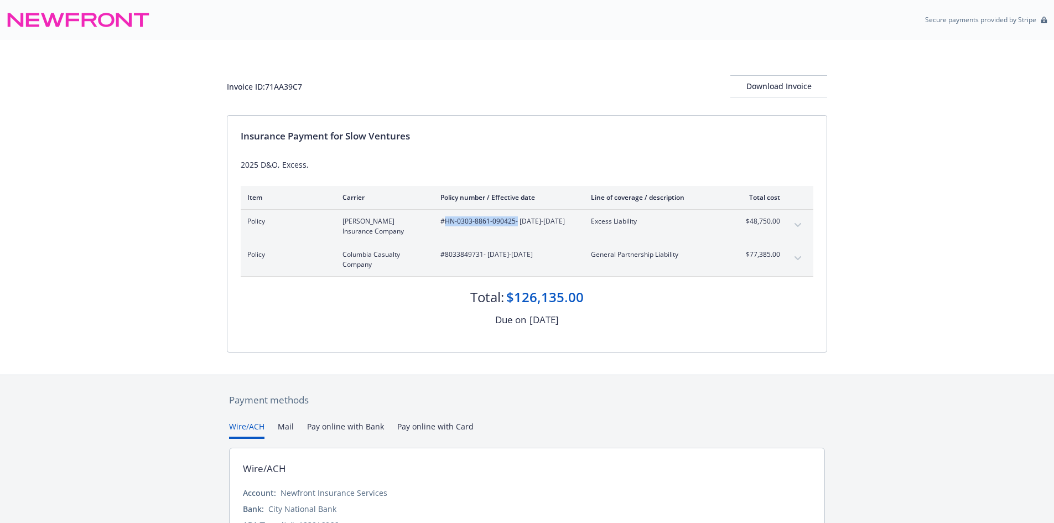
drag, startPoint x: 516, startPoint y: 220, endPoint x: 445, endPoint y: 221, distance: 70.3
click at [445, 221] on span "#HN-0303-8861-090425 - 09/04/2025-09/04/2026" at bounding box center [506, 221] width 133 height 10
copy span "HN-0303-8861-090425"
click at [473, 251] on span "#8033849731 - 09/04/2025-09/04/2026" at bounding box center [506, 255] width 133 height 10
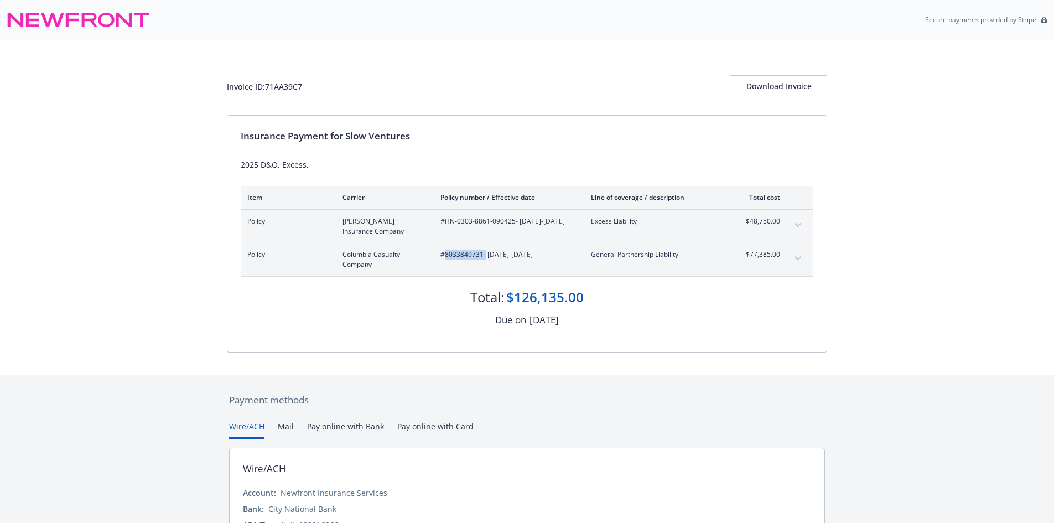
copy span "8033849731"
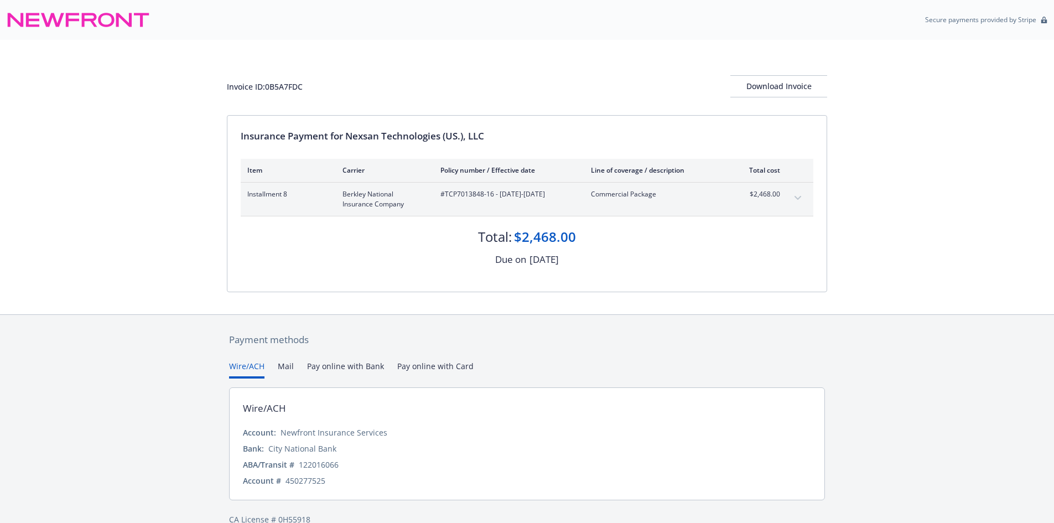
click at [291, 89] on div "Invoice ID: 0B5A7FDC" at bounding box center [265, 87] width 76 height 12
copy div "0B5A7FDC"
drag, startPoint x: 494, startPoint y: 190, endPoint x: 447, endPoint y: 196, distance: 47.4
click at [447, 196] on span "#TCP7013848-16 - [DATE]-[DATE]" at bounding box center [506, 194] width 133 height 10
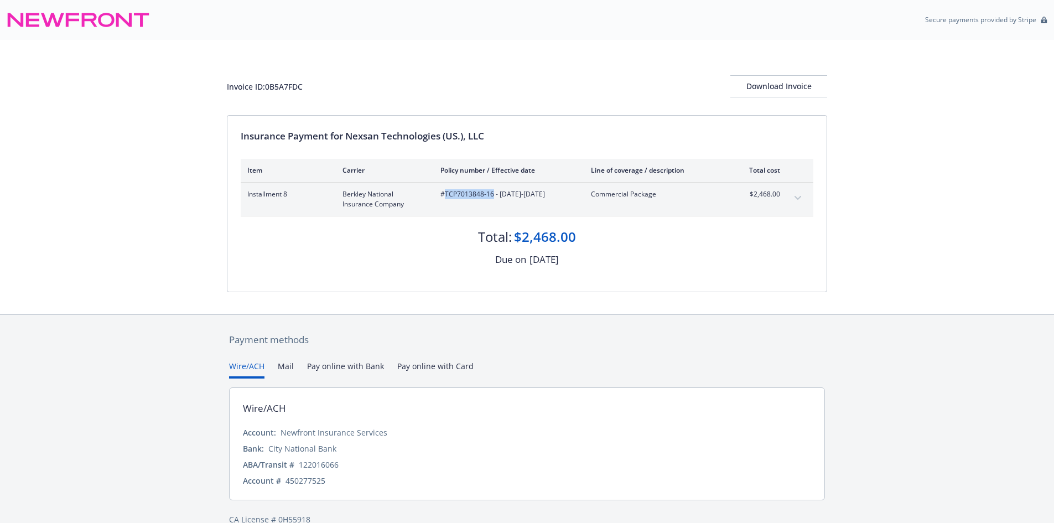
copy span "TCP7013848-16"
click at [490, 192] on span "#TCP7013848-16 - [DATE]-[DATE]" at bounding box center [506, 194] width 133 height 10
drag, startPoint x: 492, startPoint y: 192, endPoint x: 447, endPoint y: 191, distance: 45.9
click at [447, 191] on span "#TCP7013848-16 - 12/15/2024-12/15/2025" at bounding box center [506, 194] width 133 height 10
copy span "TCP7013848-16"
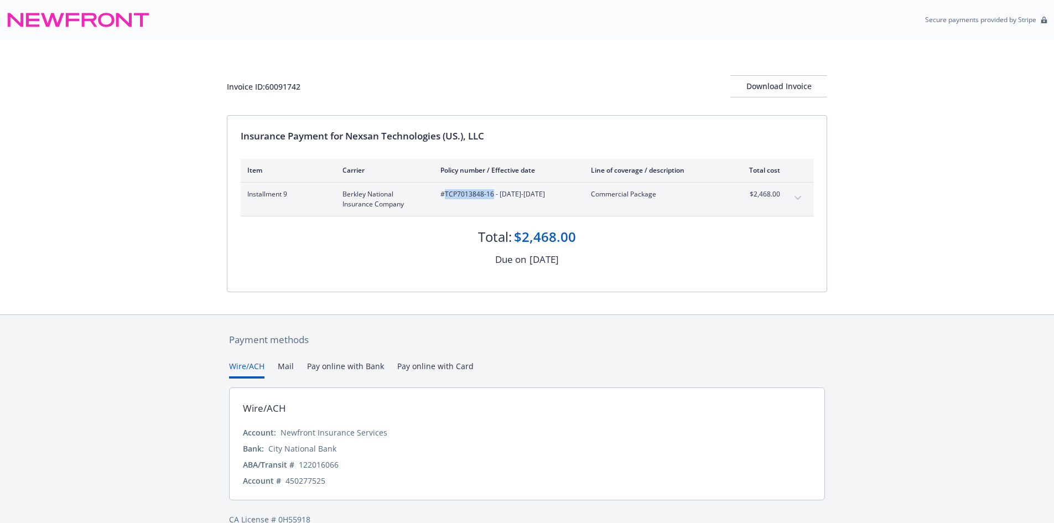
click at [290, 84] on div "Invoice ID: 60091742" at bounding box center [264, 87] width 74 height 12
copy div "60091742"
drag, startPoint x: 347, startPoint y: 135, endPoint x: 541, endPoint y: 136, distance: 194.2
click at [541, 136] on div "Insurance Payment for Nexsan Technologies (US.), LLC" at bounding box center [527, 136] width 573 height 14
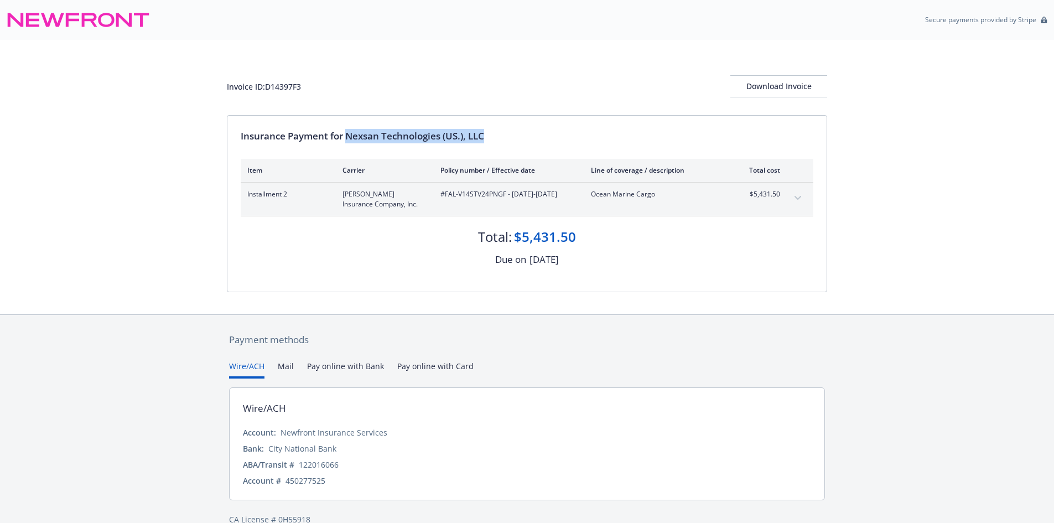
copy div "Nexsan Technologies (US.), LLC"
drag, startPoint x: 506, startPoint y: 192, endPoint x: 445, endPoint y: 194, distance: 61.5
click at [445, 194] on span "#FAL-V14STV24PNGF - 12/15/2024-12/15/2025" at bounding box center [506, 194] width 133 height 10
copy span "FAL-V14STV24PNGF"
click at [293, 86] on div "Invoice ID: D14397F3" at bounding box center [264, 87] width 74 height 12
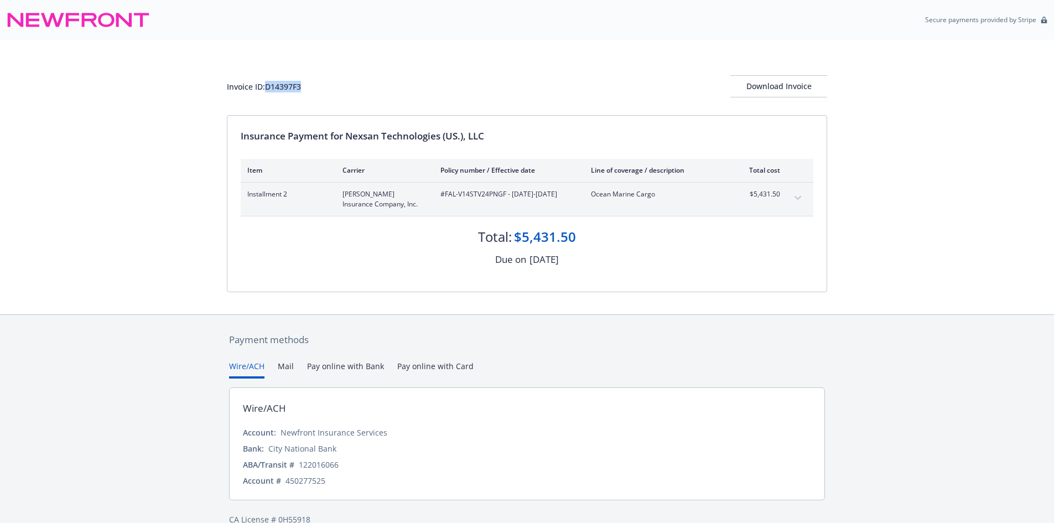
click at [293, 86] on div "Invoice ID: D14397F3" at bounding box center [264, 87] width 74 height 12
copy div "D14397F3"
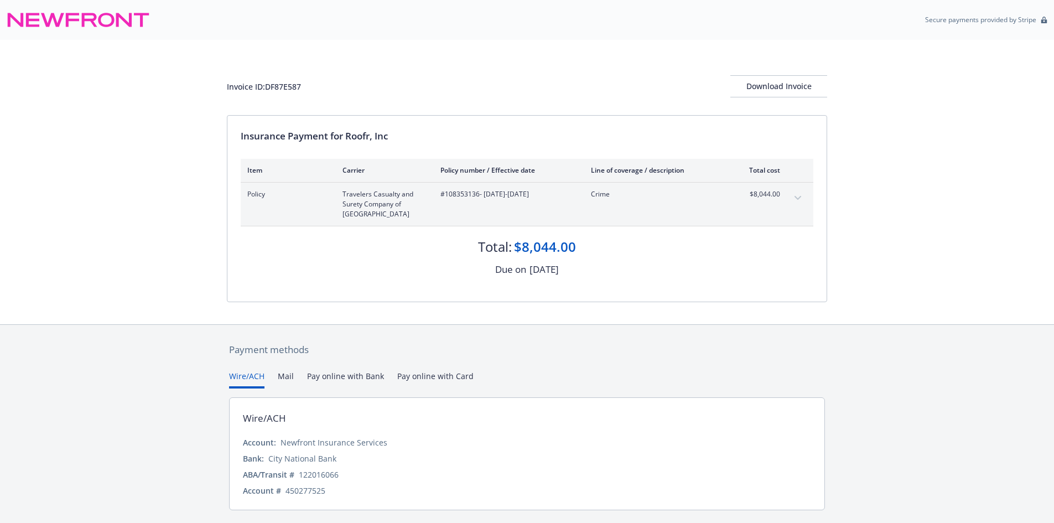
click at [459, 193] on span "#108353136 - [DATE]-[DATE]" at bounding box center [506, 194] width 133 height 10
copy span "108353136"
drag, startPoint x: 346, startPoint y: 132, endPoint x: 422, endPoint y: 132, distance: 76.4
click at [422, 132] on div "Insurance Payment for Roofr, Inc" at bounding box center [527, 136] width 573 height 14
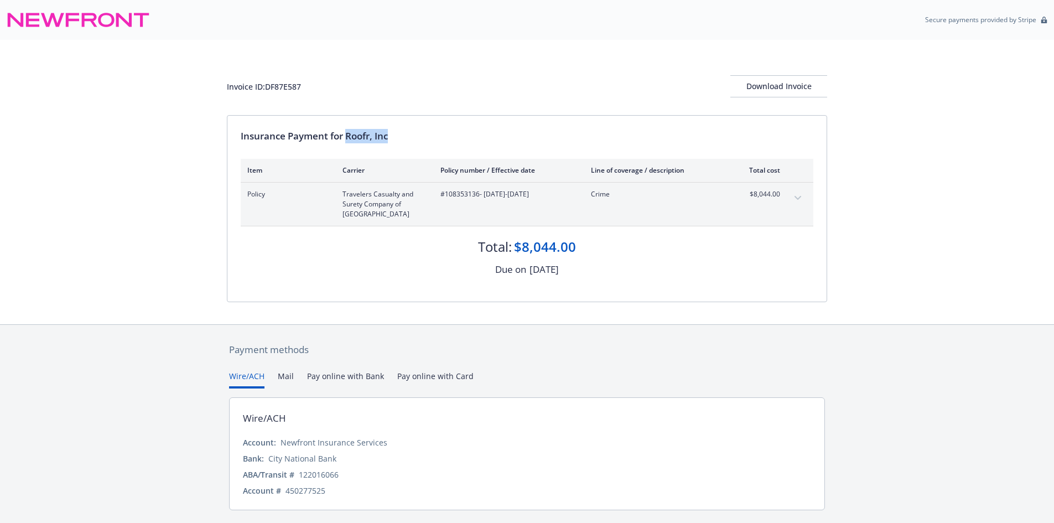
copy div "Roofr, Inc"
click at [298, 83] on div "Invoice ID: DF87E587" at bounding box center [264, 87] width 74 height 12
copy div "DF87E587"
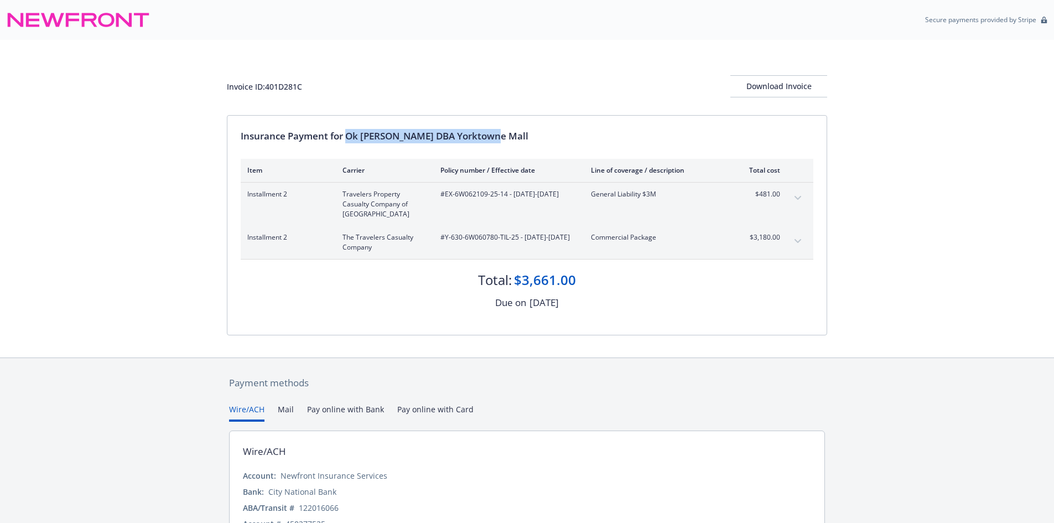
drag, startPoint x: 348, startPoint y: 134, endPoint x: 513, endPoint y: 128, distance: 165.0
click at [513, 128] on div "Insurance Payment for Ok Jo Shin DBA Yorktowne Mall Item Carrier Policy number …" at bounding box center [526, 225] width 599 height 219
copy div "Ok Jo Shin DBA Yorktowne Mall"
click at [287, 82] on div "Invoice ID: 401D281C" at bounding box center [264, 87] width 75 height 12
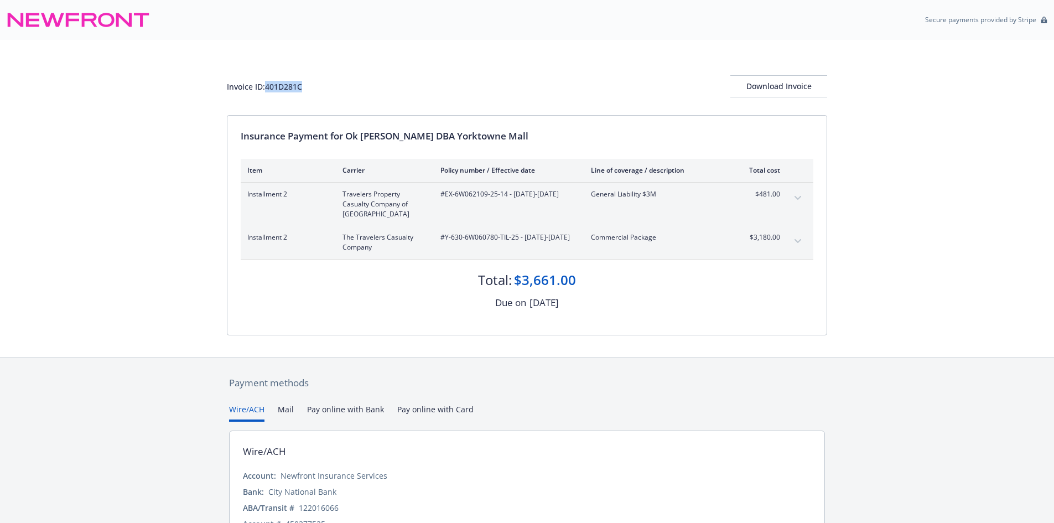
copy div "401D281C"
drag, startPoint x: 507, startPoint y: 193, endPoint x: 447, endPoint y: 194, distance: 60.9
click at [447, 194] on span "#EX-6W062109-25-14 - 08/01/2025-08/01/2026" at bounding box center [506, 194] width 133 height 10
copy span "EX-6W062109-25-14"
drag, startPoint x: 517, startPoint y: 236, endPoint x: 446, endPoint y: 235, distance: 71.4
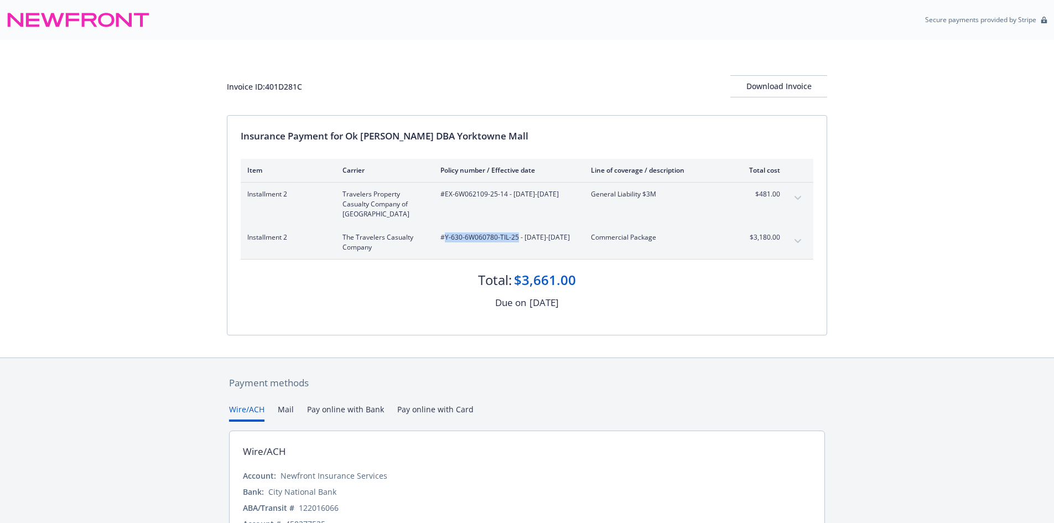
click at [446, 235] on span "#Y-630-6W060780-TIL-25 - 08/01/2025-08/01/2026" at bounding box center [506, 237] width 133 height 10
copy span "Y-630-6W060780-TIL-25"
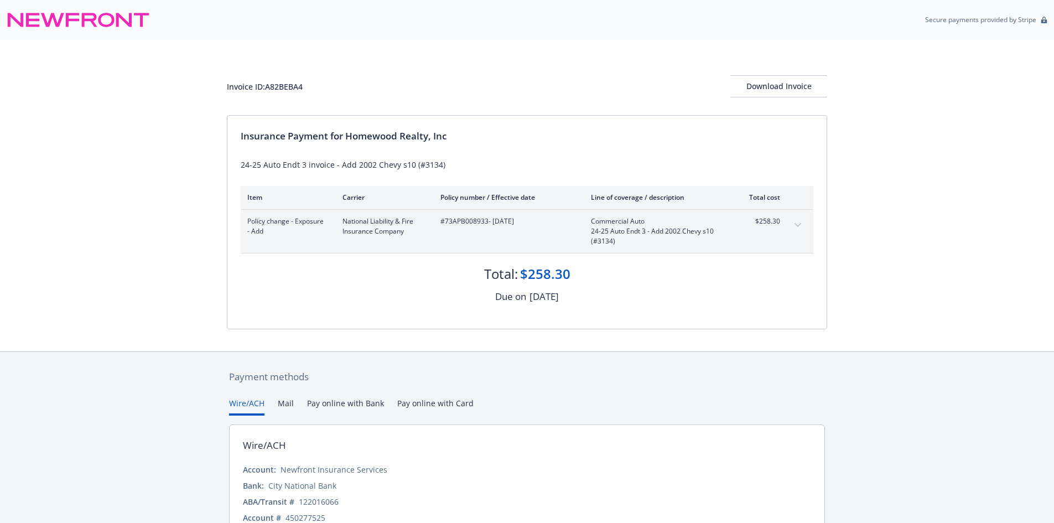
click at [474, 216] on span "#73APB008933 - [DATE]" at bounding box center [506, 221] width 133 height 10
copy span "73APB008933"
drag, startPoint x: 347, startPoint y: 135, endPoint x: 491, endPoint y: 139, distance: 143.9
click at [491, 139] on div "Insurance Payment for Homewood Realty, Inc" at bounding box center [527, 136] width 573 height 14
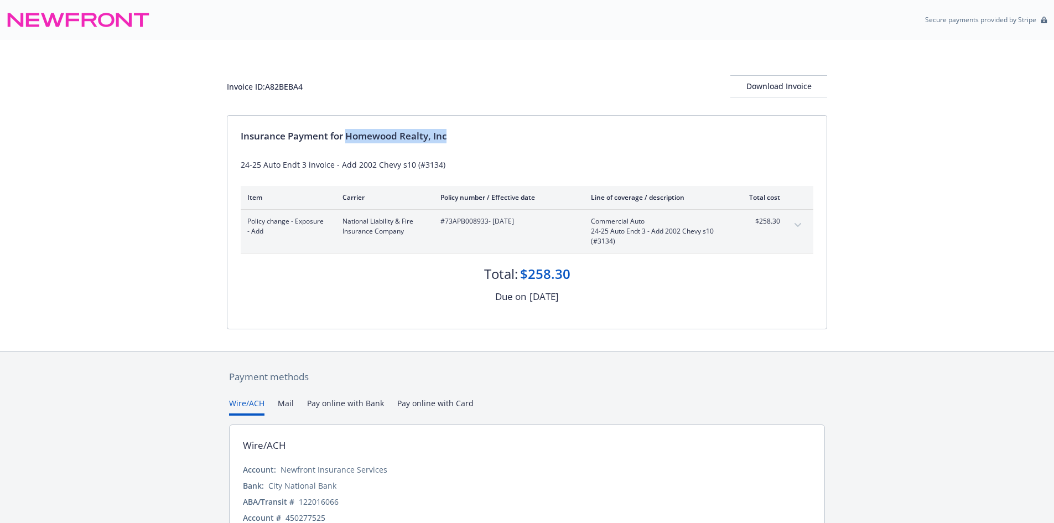
copy div "Homewood Realty, Inc"
click at [274, 92] on div "Invoice ID: A82BEBA4 Download Invoice" at bounding box center [527, 86] width 600 height 22
copy div "A82BEBA4"
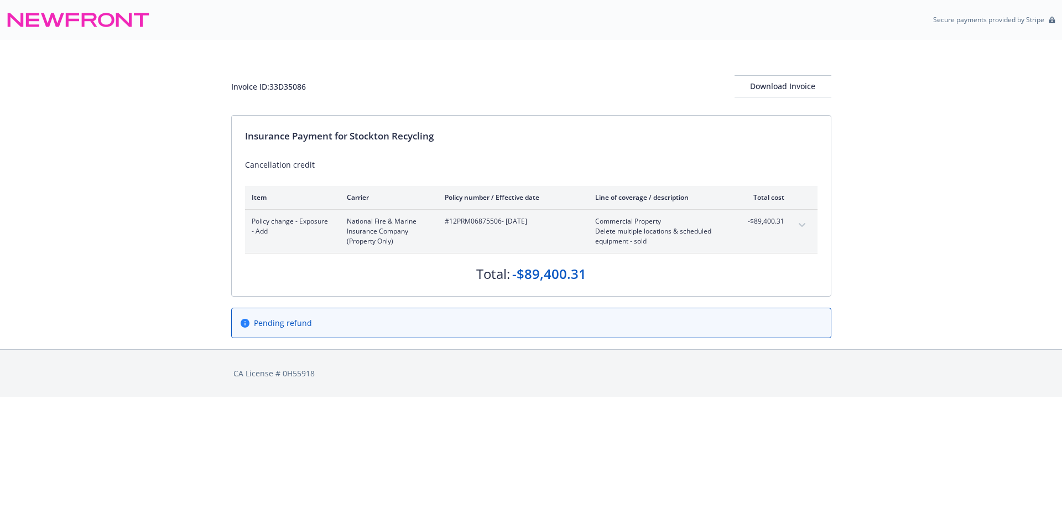
click at [476, 217] on span "#12PRM06875506 - 05/01/2025" at bounding box center [511, 221] width 133 height 10
copy span "12PRM06875506"
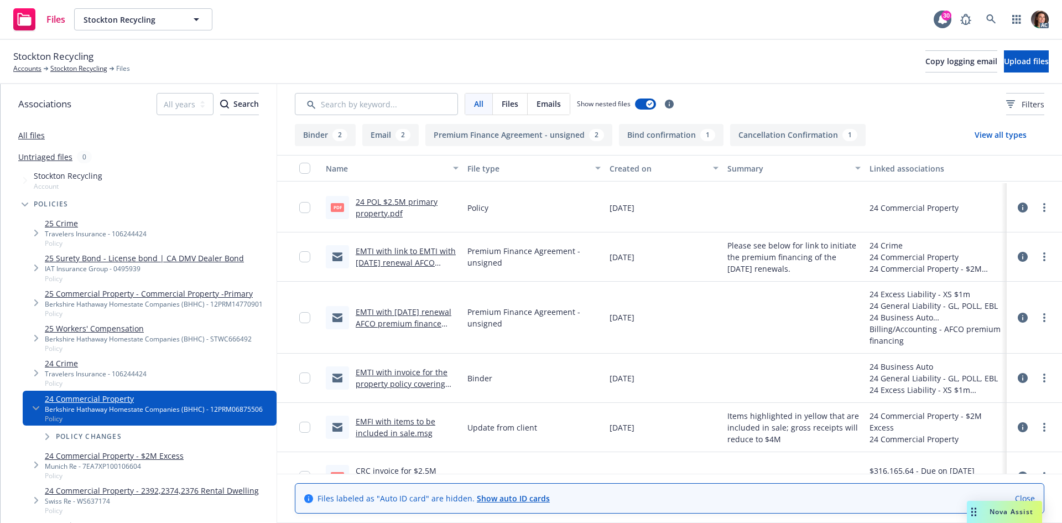
scroll to position [438, 0]
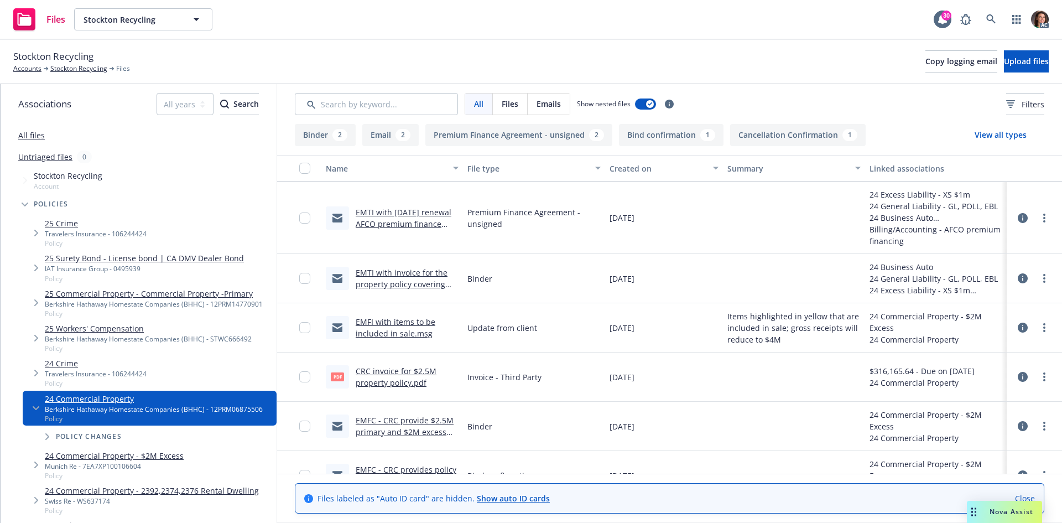
click at [380, 368] on link "CRC invoice for $2.5M property policy.pdf" at bounding box center [396, 377] width 81 height 22
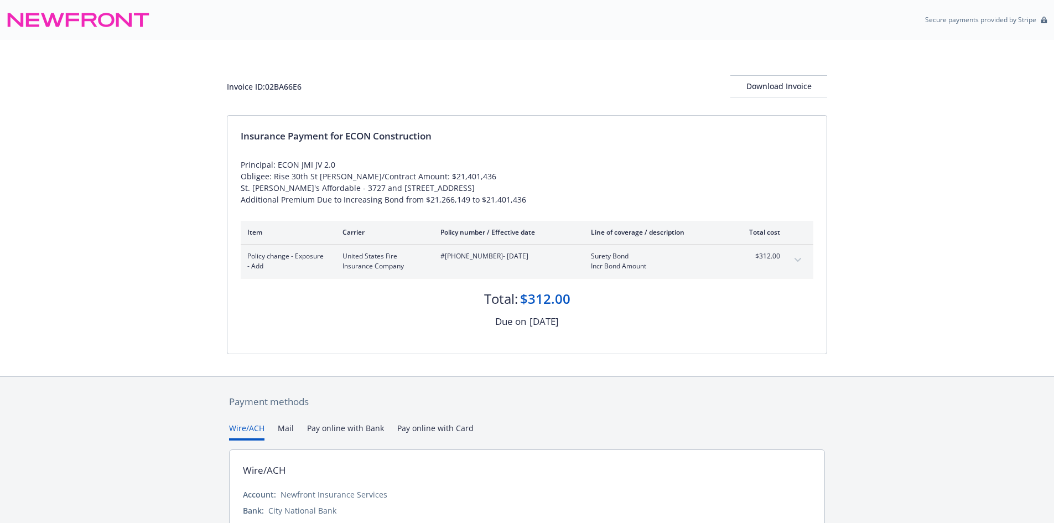
click at [475, 261] on span "#[PHONE_NUMBER] - [DATE]" at bounding box center [506, 256] width 133 height 10
click at [486, 261] on span "#[PHONE_NUMBER] - [DATE]" at bounding box center [506, 256] width 133 height 10
drag, startPoint x: 488, startPoint y: 266, endPoint x: 443, endPoint y: 267, distance: 45.4
click at [443, 261] on span "#[PHONE_NUMBER] - [DATE]" at bounding box center [506, 256] width 133 height 10
copy span "[PHONE_NUMBER]"
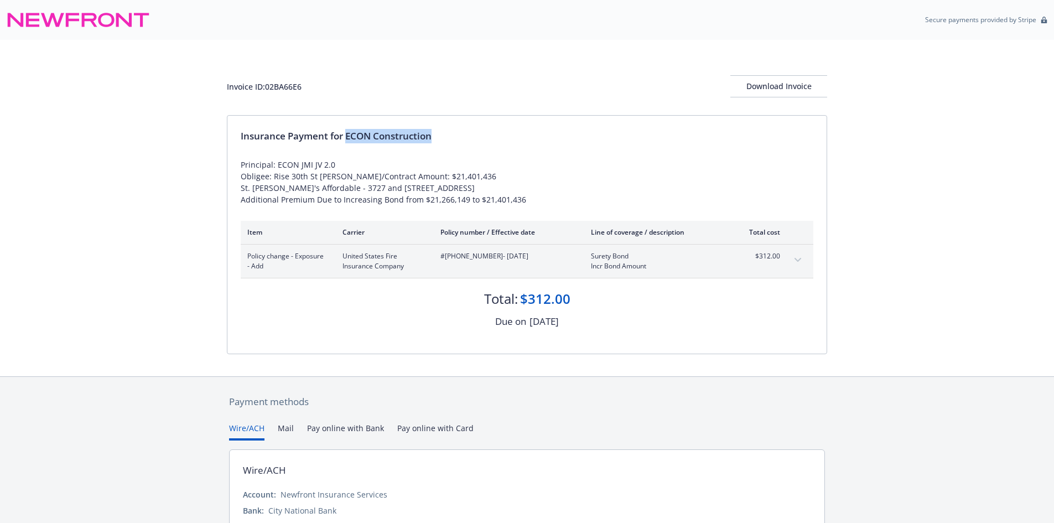
drag, startPoint x: 348, startPoint y: 133, endPoint x: 463, endPoint y: 137, distance: 115.2
click at [463, 137] on div "Insurance Payment for ECON Construction" at bounding box center [527, 136] width 573 height 14
copy div "ECON Construction"
click at [468, 261] on span "#EACX4001960 - [DATE]" at bounding box center [506, 256] width 133 height 10
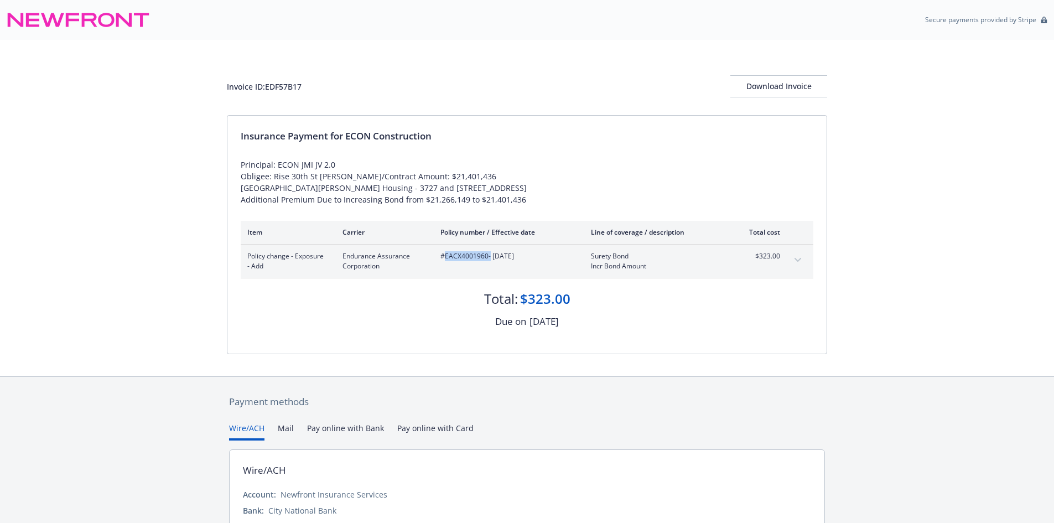
copy span "EACX4001960"
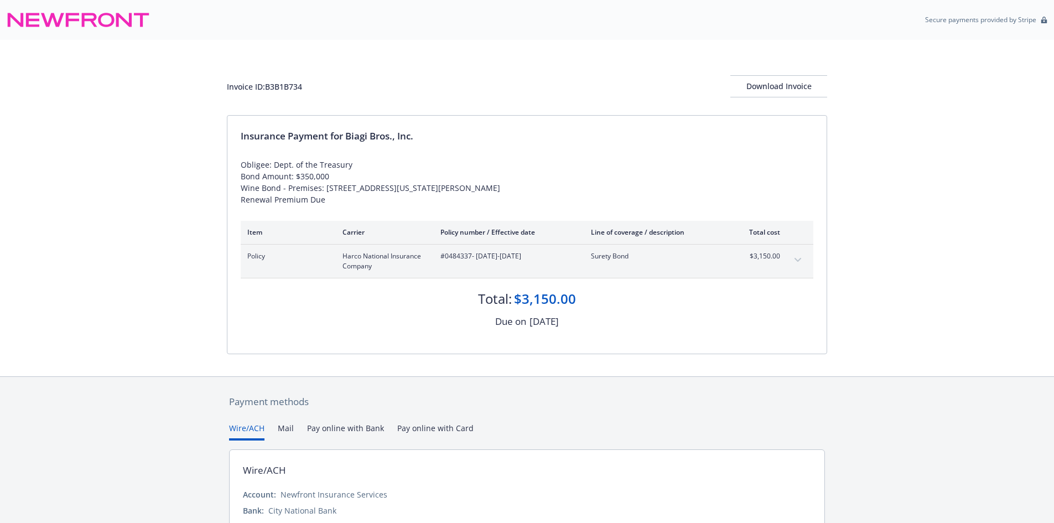
click at [445, 261] on span "#0484337 - [DATE]-[DATE]" at bounding box center [506, 256] width 133 height 10
copy span "0484337"
drag, startPoint x: 349, startPoint y: 134, endPoint x: 460, endPoint y: 133, distance: 111.2
click at [460, 133] on div "Insurance Payment for Biagi Bros., Inc." at bounding box center [527, 136] width 573 height 14
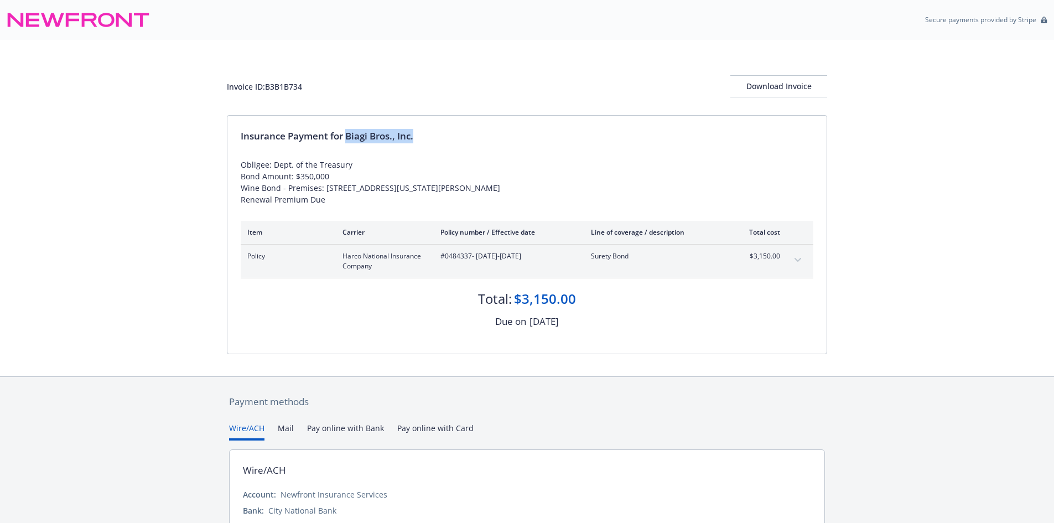
copy div "Biagi Bros., Inc."
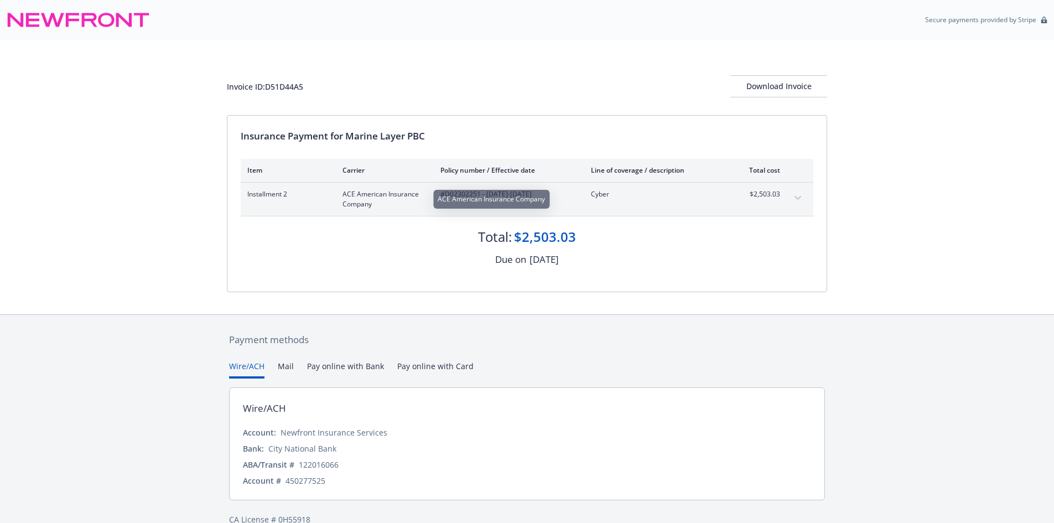
click at [450, 192] on span "#D02302251 - [DATE]-[DATE]" at bounding box center [506, 194] width 133 height 10
copy span "D02302251"
click at [291, 74] on div "Invoice ID: D51D44A5 Download Invoice" at bounding box center [527, 77] width 600 height 75
click at [284, 95] on div "Invoice ID: D51D44A5 Download Invoice" at bounding box center [527, 86] width 600 height 22
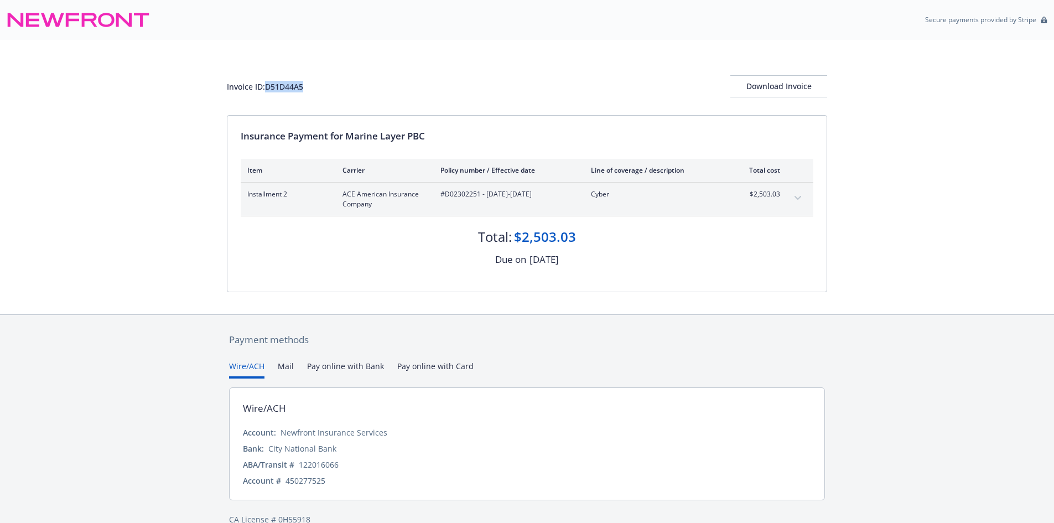
click at [284, 95] on div "Invoice ID: D51D44A5 Download Invoice" at bounding box center [527, 86] width 600 height 22
copy div "D51D44A5"
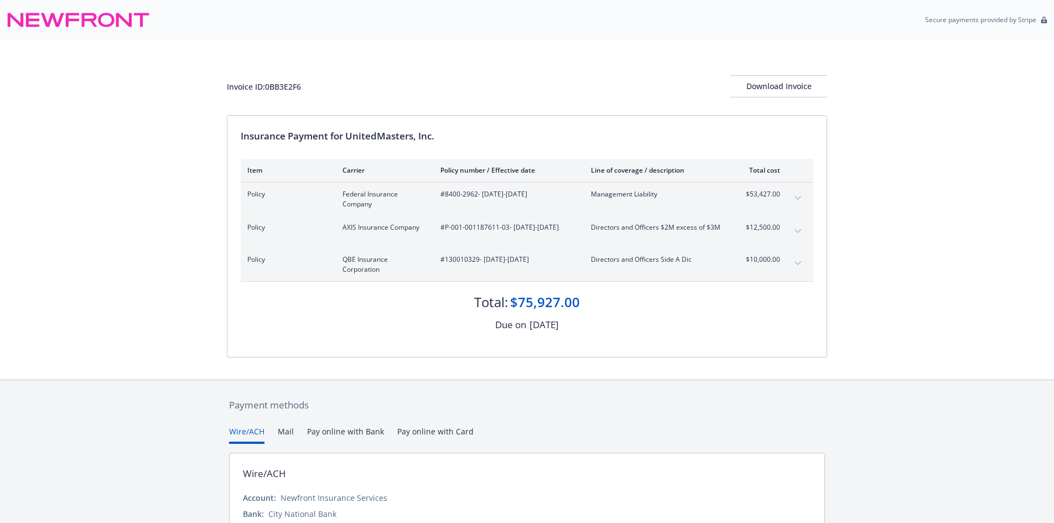
click at [290, 89] on div "Invoice ID: 0BB3E2F6" at bounding box center [264, 87] width 74 height 12
copy div "0BB3E2F6"
drag, startPoint x: 478, startPoint y: 194, endPoint x: 445, endPoint y: 191, distance: 32.8
click at [445, 191] on span "#8400-2962 - 08/01/2025-08/01/2026" at bounding box center [506, 194] width 133 height 10
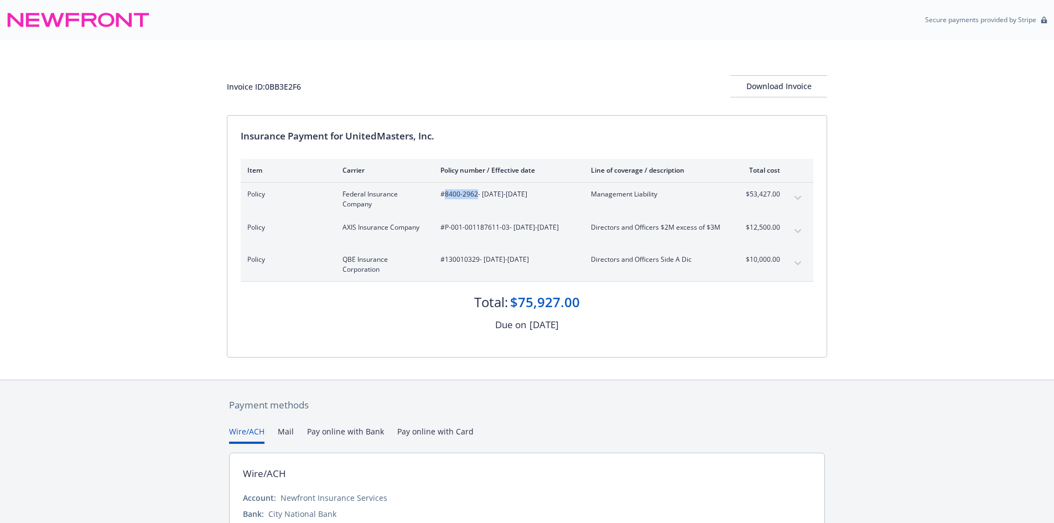
copy span "8400-2962"
drag, startPoint x: 507, startPoint y: 229, endPoint x: 446, endPoint y: 228, distance: 60.9
click at [446, 228] on span "#P-001-001187611-03 - 08/01/2025-08/01/2026" at bounding box center [506, 227] width 133 height 10
copy span "P-001-001187611-03"
click at [463, 257] on span "#130010329 - 08/01/2025-08/01/2026" at bounding box center [506, 260] width 133 height 10
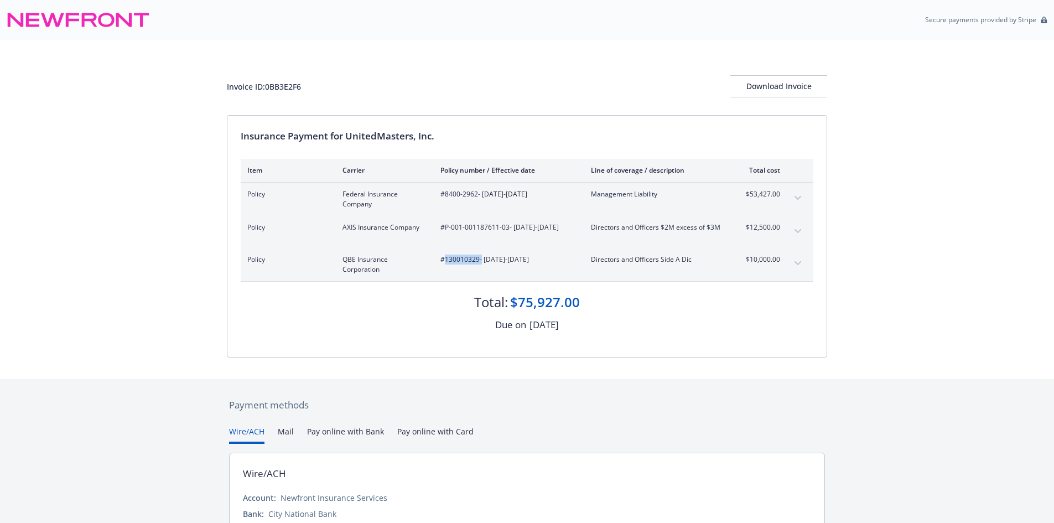
click at [463, 257] on span "#130010329 - 08/01/2025-08/01/2026" at bounding box center [506, 260] width 133 height 10
copy span "130010329"
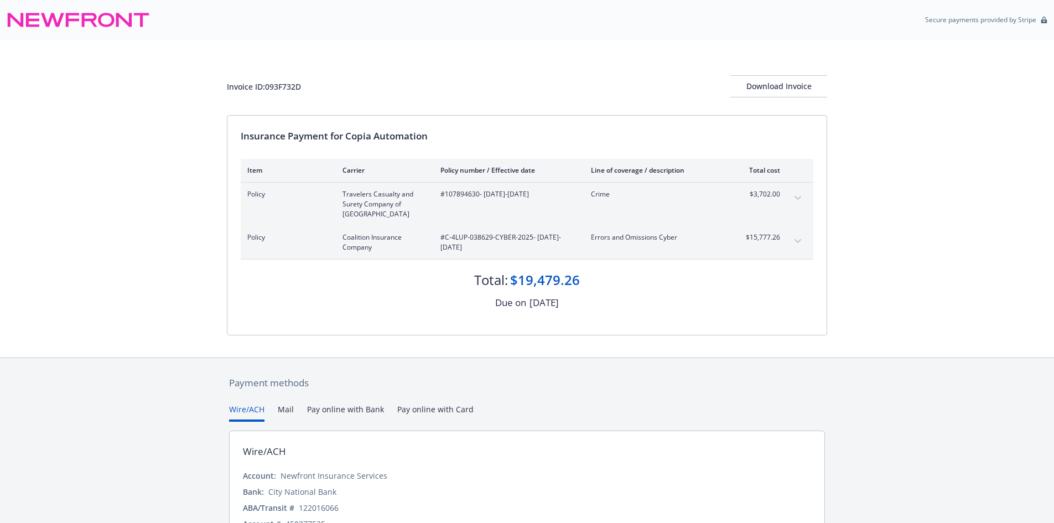
click at [287, 89] on div "Invoice ID: 093F732D" at bounding box center [264, 87] width 74 height 12
copy div "093F732D"
click at [470, 190] on span "#107894630 - [DATE]-[DATE]" at bounding box center [506, 194] width 133 height 10
click at [469, 190] on span "#107894630 - [DATE]-[DATE]" at bounding box center [506, 194] width 133 height 10
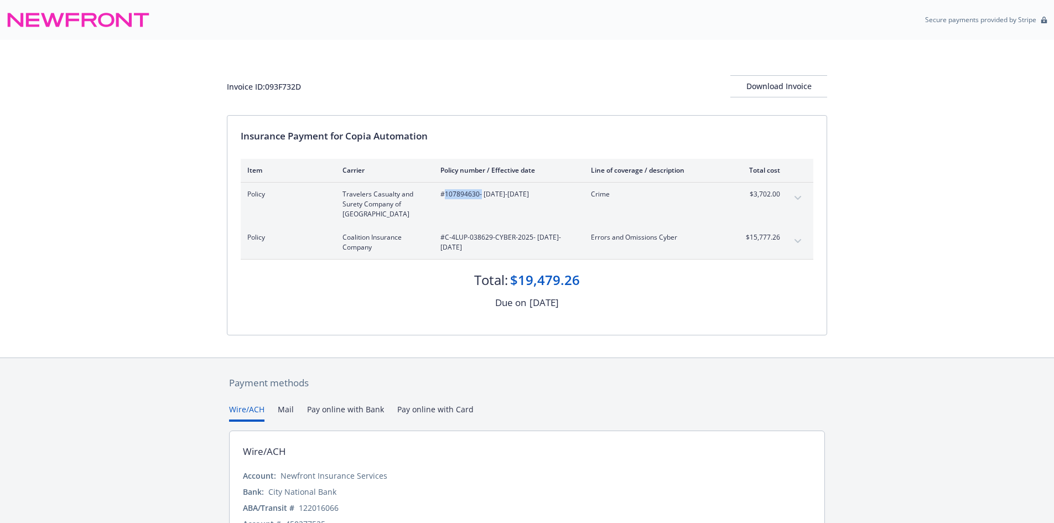
copy span "107894630"
drag, startPoint x: 531, startPoint y: 236, endPoint x: 445, endPoint y: 237, distance: 85.8
click at [445, 237] on span "#C-4LUP-038629-CYBER-2025 - 08/26/2025-08/26/2026" at bounding box center [506, 242] width 133 height 20
copy span "C-4LUP-038629-CYBER-2025"
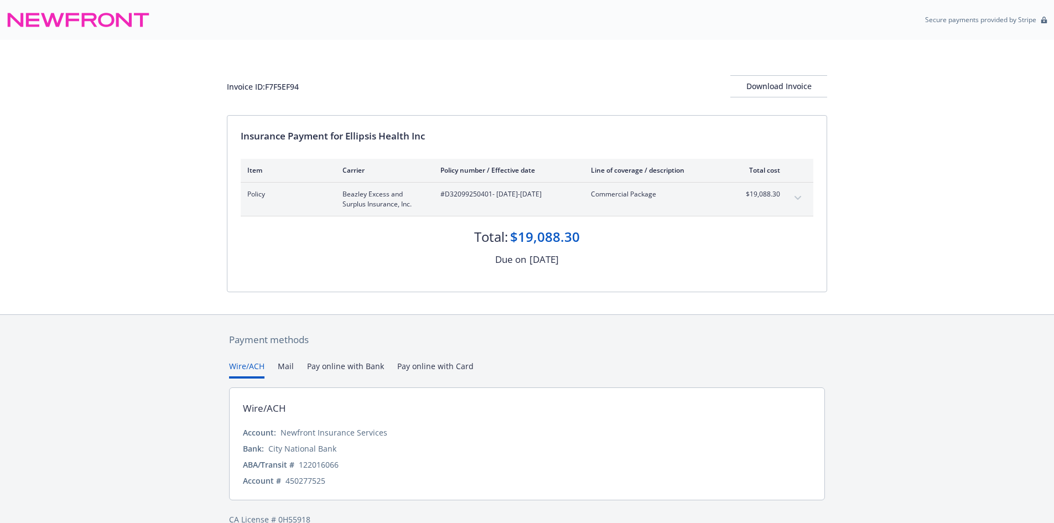
click at [476, 186] on div "Policy [PERSON_NAME] Excess and Surplus Insurance, Inc. #D32099250401 - [DATE]-…" at bounding box center [527, 199] width 573 height 33
click at [476, 186] on div "Policy Beazley Excess and Surplus Insurance, Inc. #D32099250401 - 08/05/2025-08…" at bounding box center [527, 199] width 573 height 33
copy span "D32099250401"
click at [283, 84] on div "Invoice ID: F7F5EF94" at bounding box center [263, 87] width 72 height 12
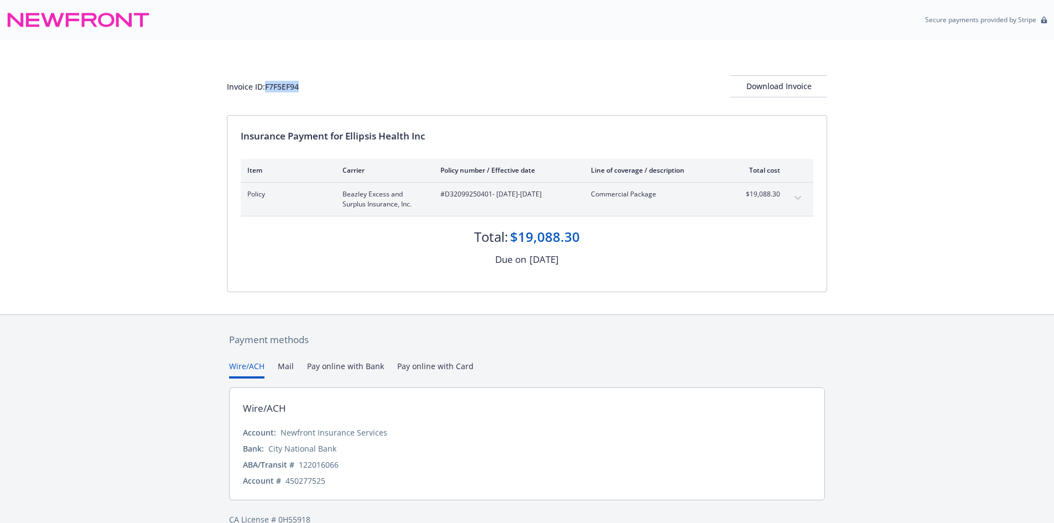
copy div "F7F5EF94"
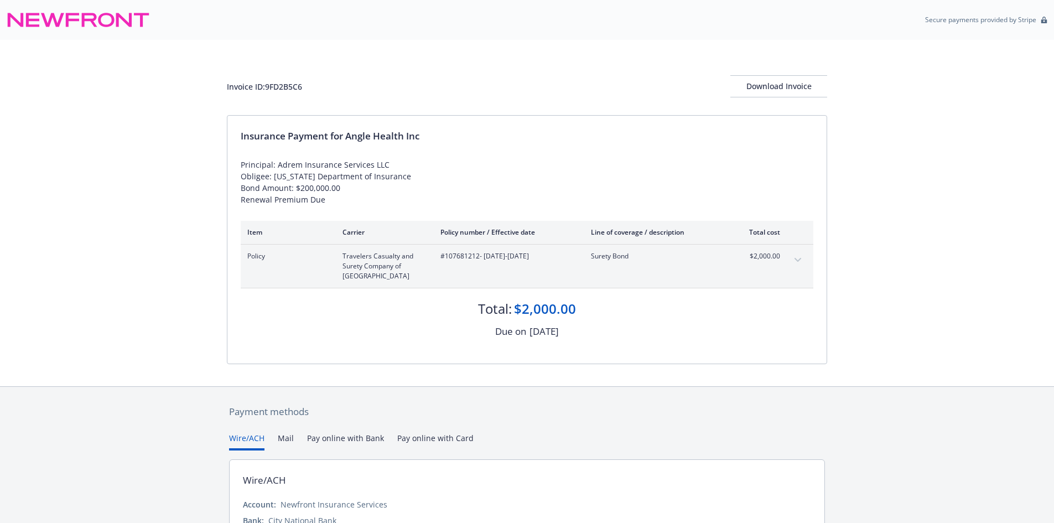
click at [465, 260] on span "#107681212 - [DATE]-[DATE]" at bounding box center [506, 256] width 133 height 10
copy span "107681212"
click at [287, 81] on div "Invoice ID: 9FD2B5C6" at bounding box center [264, 87] width 75 height 12
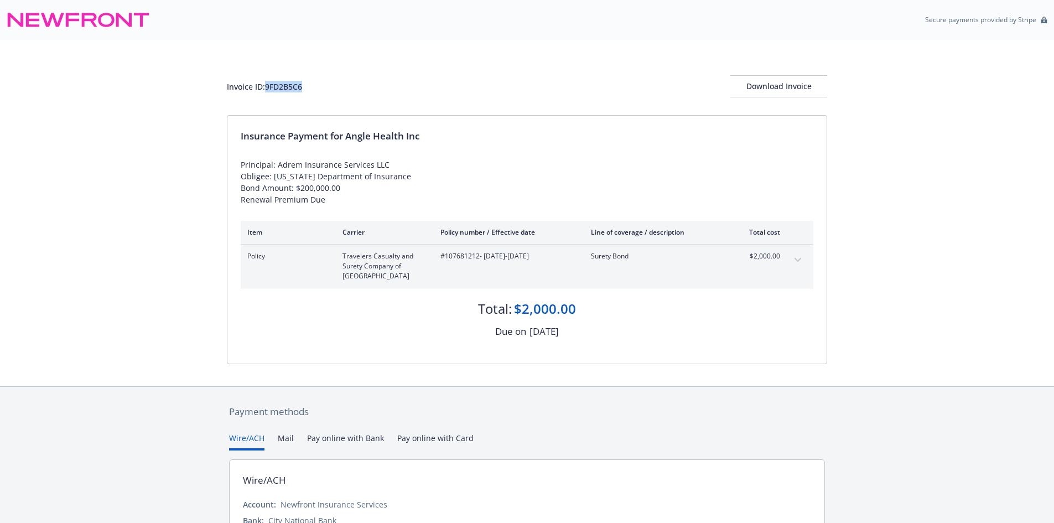
copy div "9FD2B5C6"
